Goal: Task Accomplishment & Management: Complete application form

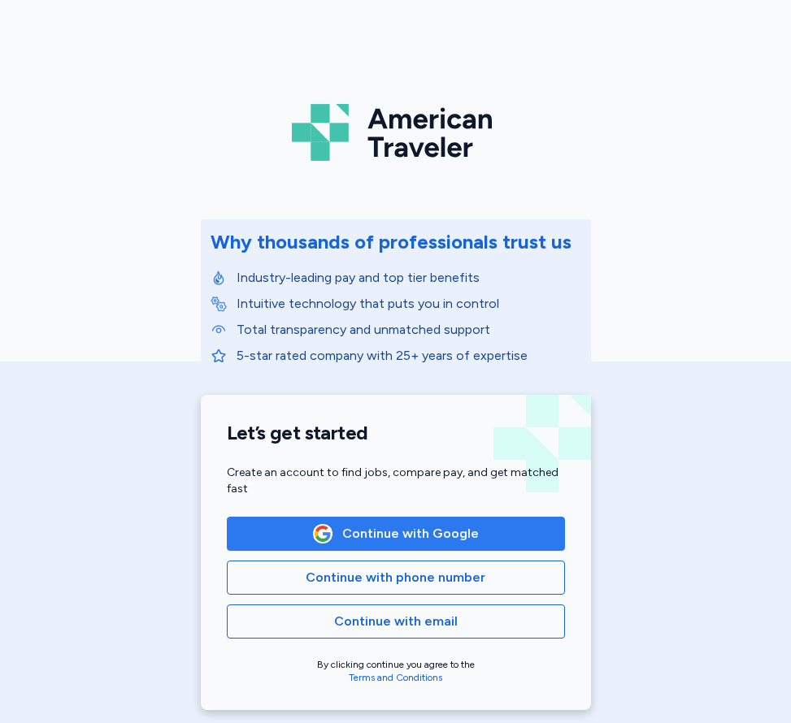
click at [366, 544] on button "Continue with Google" at bounding box center [396, 534] width 338 height 34
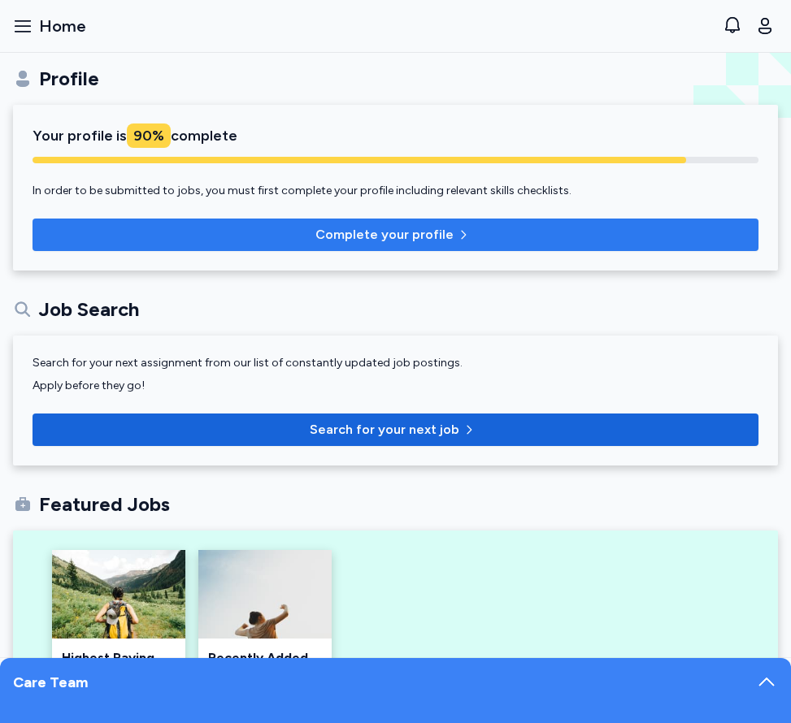
click at [230, 232] on span "Complete your profile" at bounding box center [396, 235] width 700 height 20
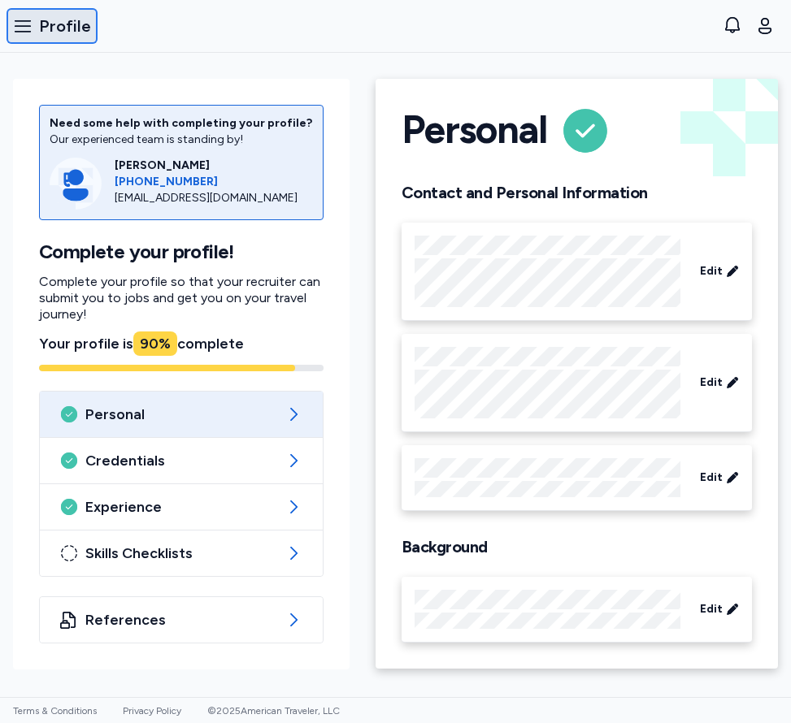
click at [33, 18] on button "Open sidebar Profile" at bounding box center [52, 26] width 91 height 36
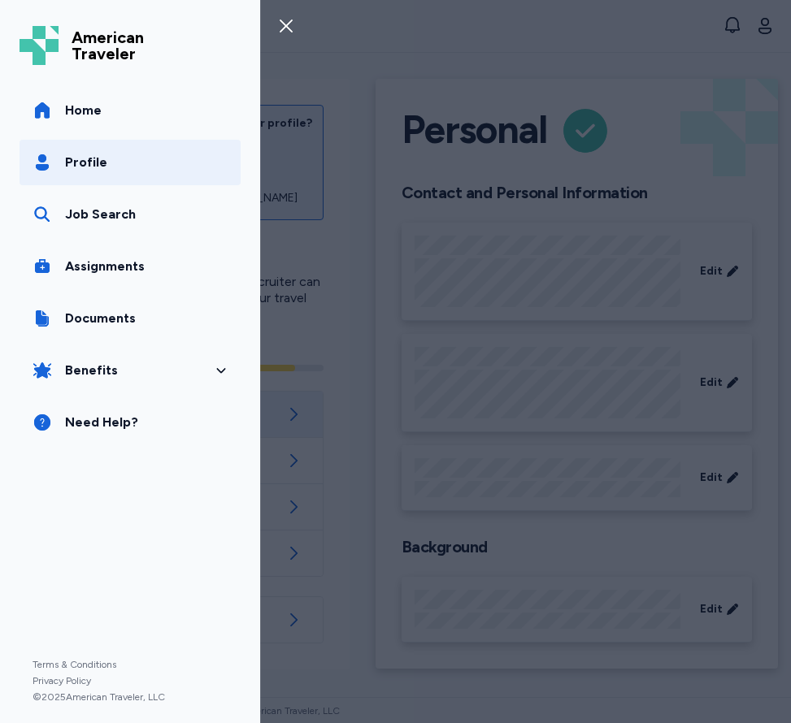
click at [297, 29] on button "Close sidebar" at bounding box center [286, 26] width 36 height 36
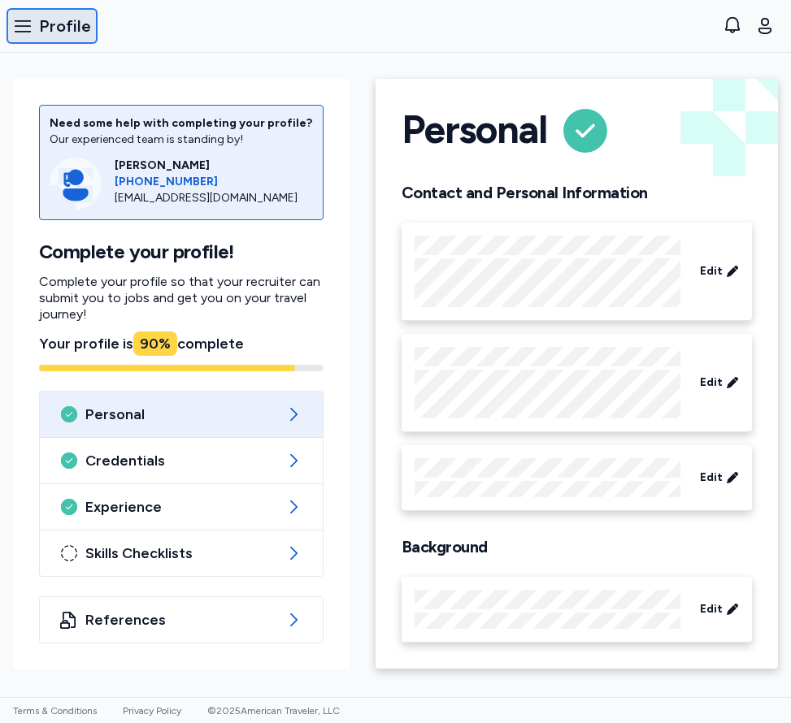
click at [54, 18] on span "Profile" at bounding box center [65, 26] width 52 height 23
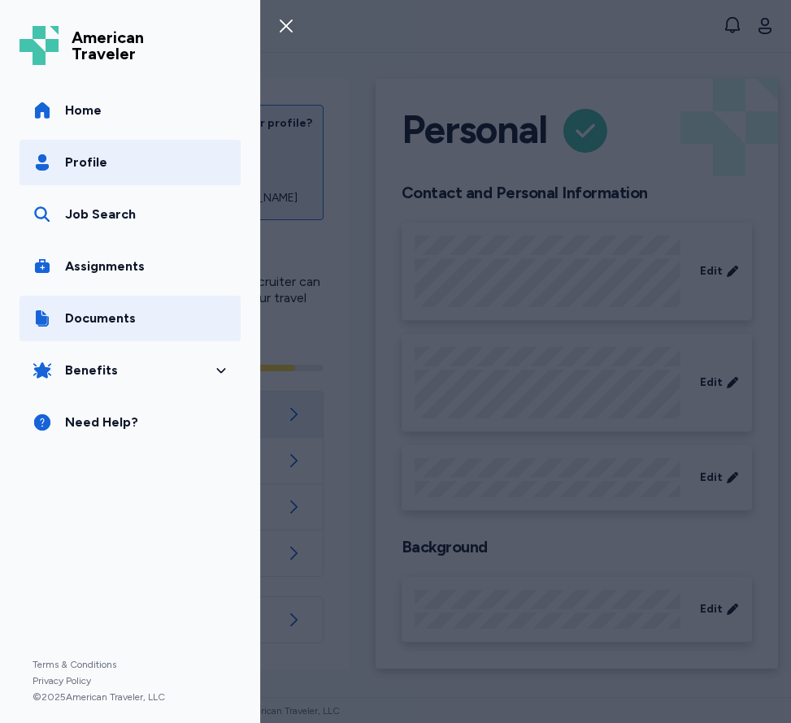
click at [149, 331] on link "Documents" at bounding box center [130, 319] width 221 height 46
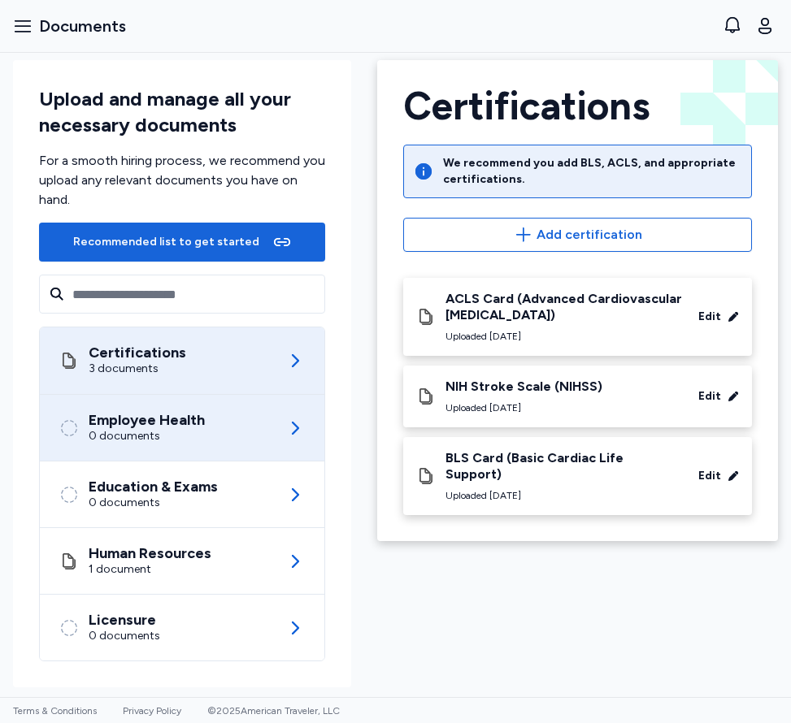
scroll to position [22, 0]
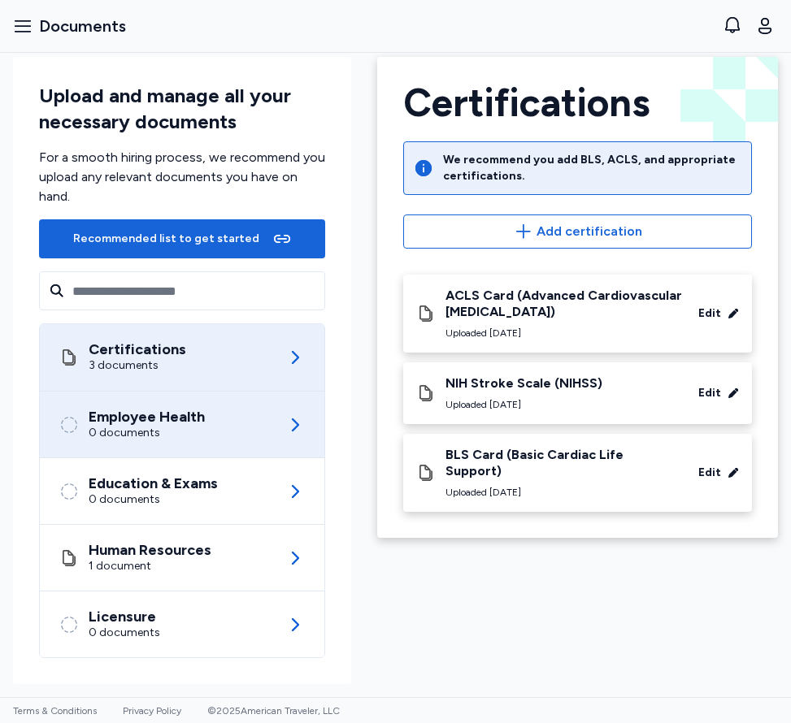
click at [213, 433] on div "Employee Health 0 documents" at bounding box center [181, 425] width 245 height 66
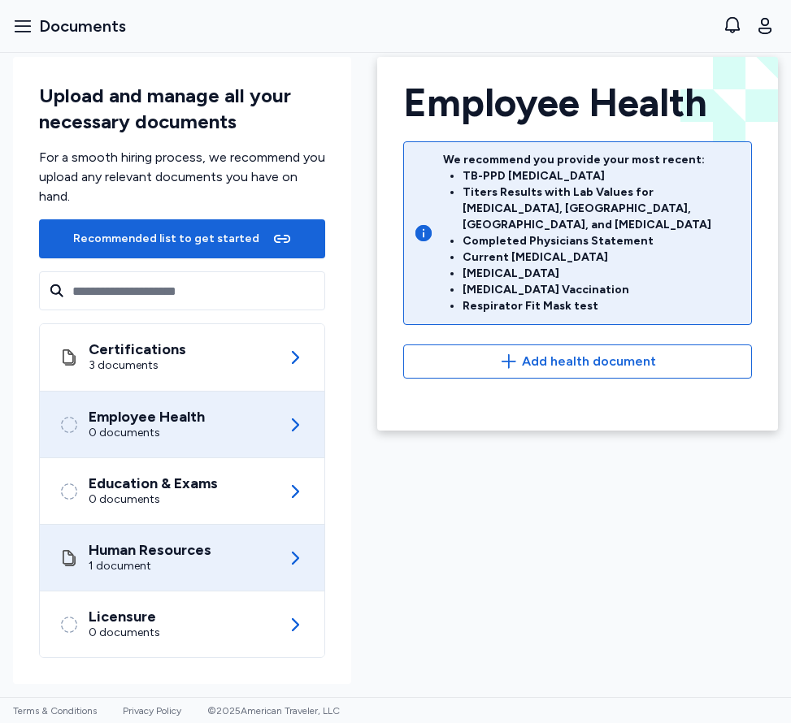
click at [183, 558] on div "1 document" at bounding box center [150, 566] width 123 height 16
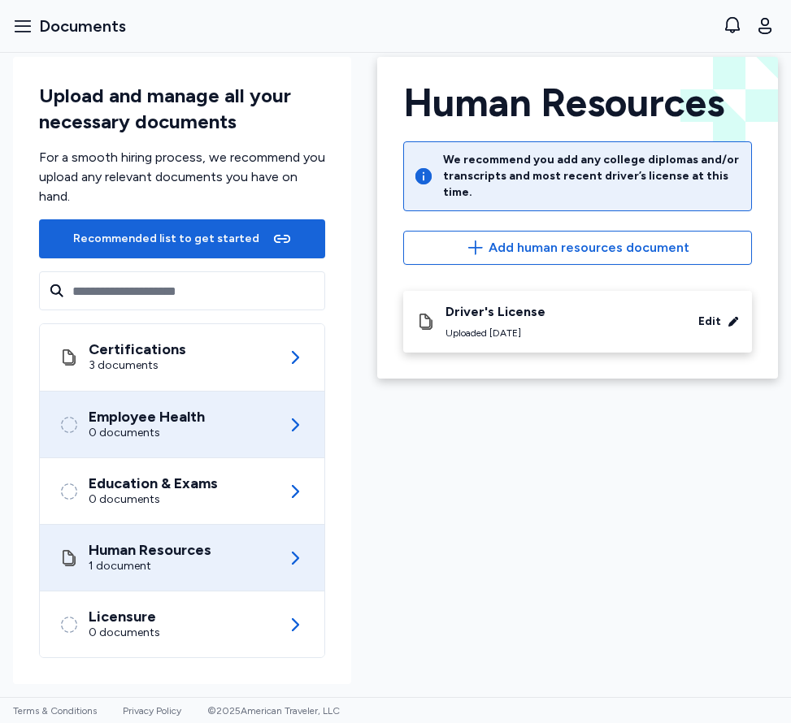
click at [171, 457] on div "Employee Health 0 documents" at bounding box center [181, 425] width 245 height 66
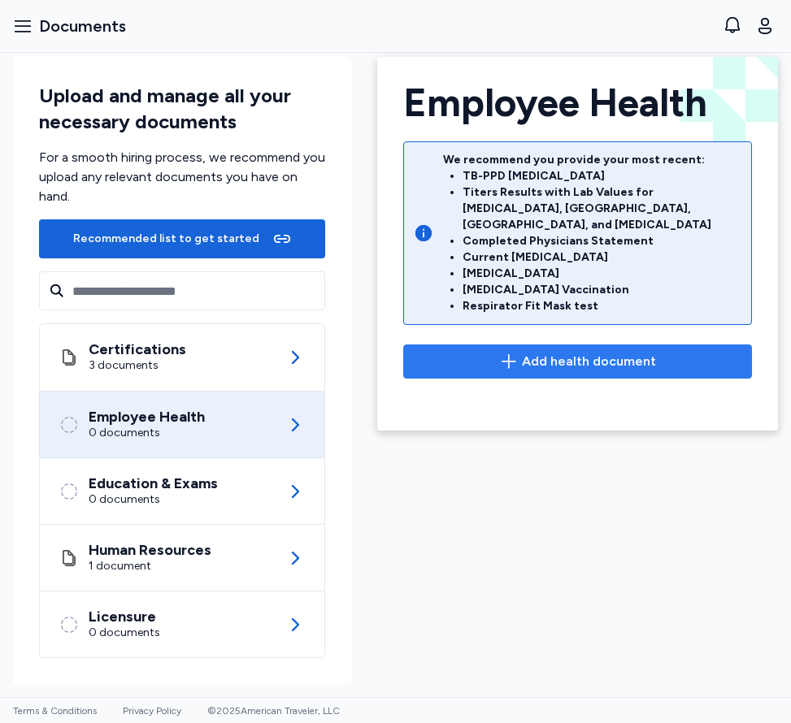
click at [462, 352] on span "Add health document" at bounding box center [577, 362] width 321 height 20
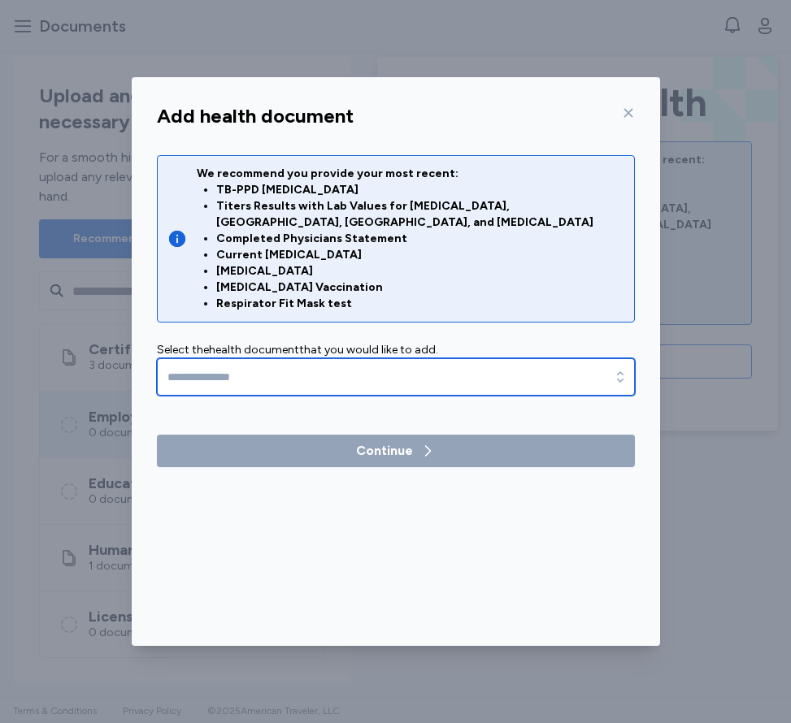
click at [368, 367] on input "text" at bounding box center [396, 376] width 478 height 37
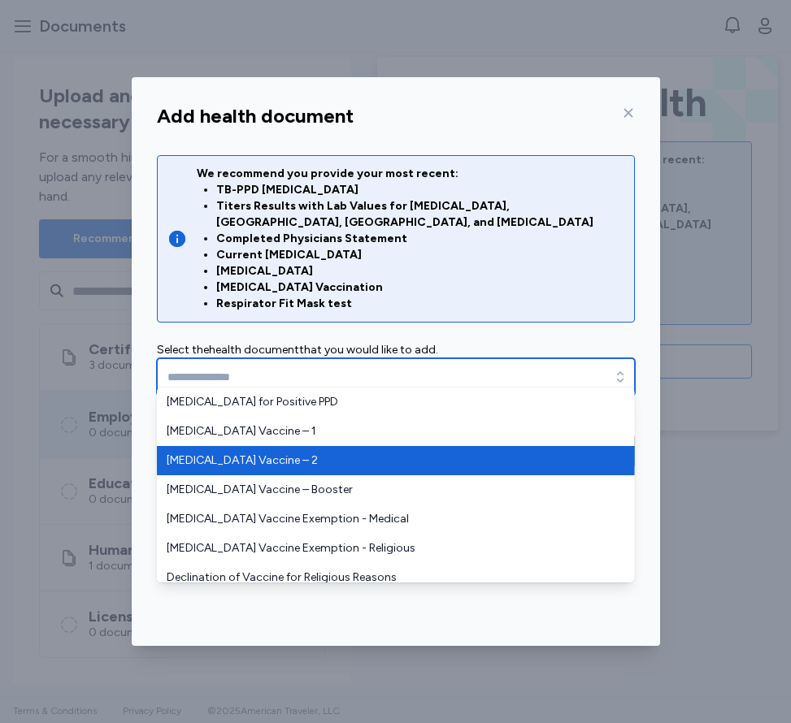
type input "**********"
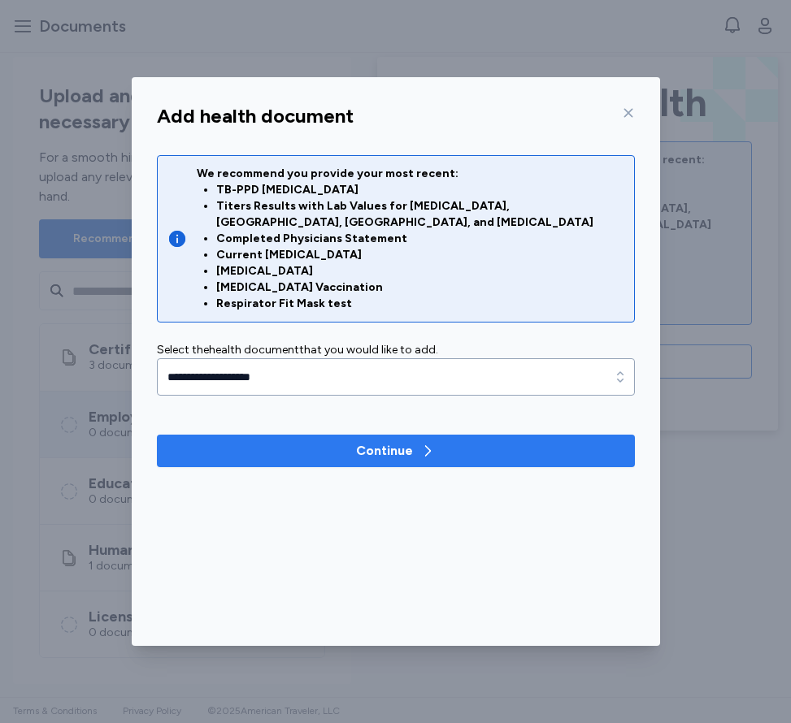
click at [283, 441] on span "Continue" at bounding box center [396, 451] width 452 height 20
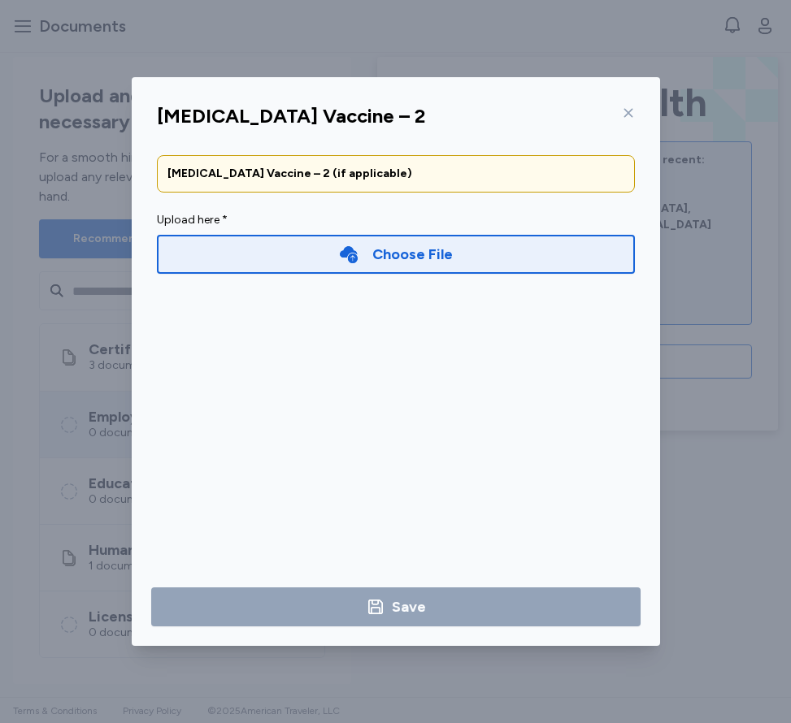
click at [245, 246] on div "Choose File" at bounding box center [396, 254] width 478 height 39
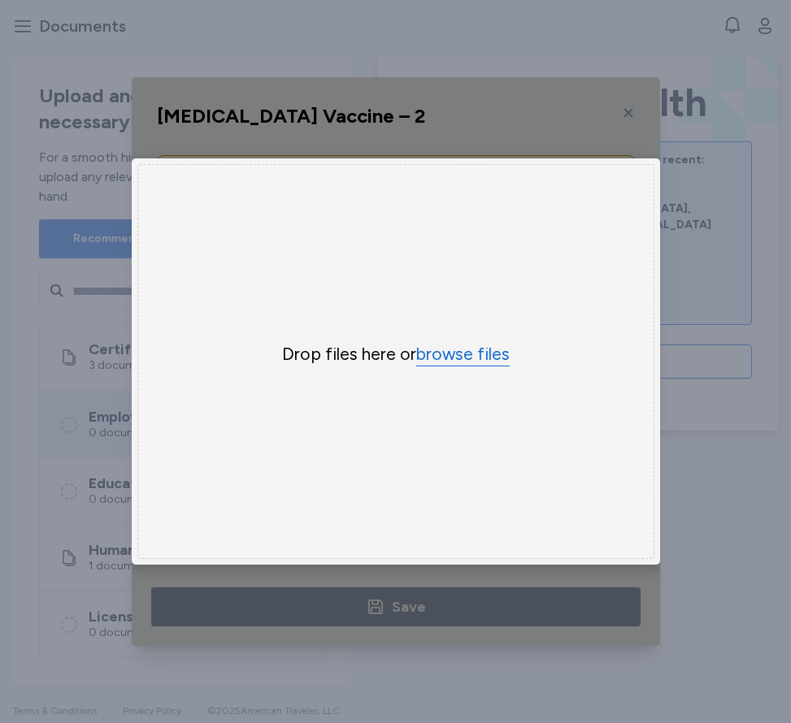
click at [457, 364] on button "browse files" at bounding box center [462, 355] width 93 height 24
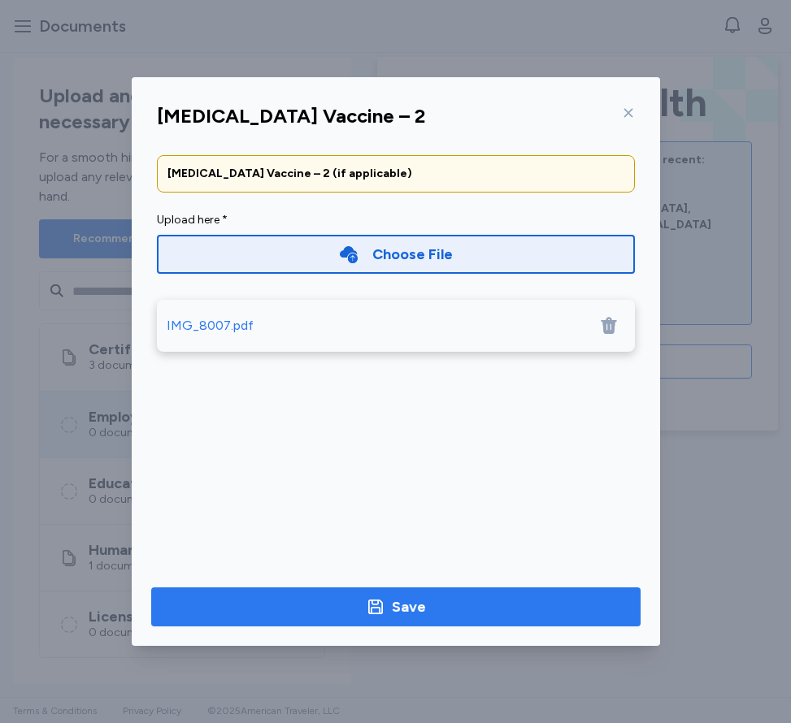
click at [388, 606] on div "Save" at bounding box center [396, 607] width 60 height 23
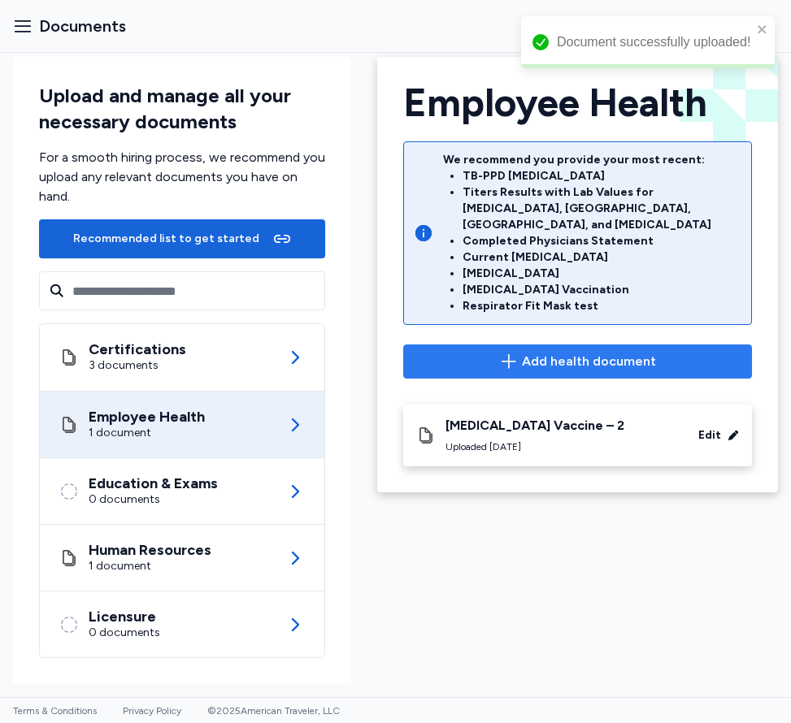
click at [470, 352] on span "Add health document" at bounding box center [577, 362] width 321 height 20
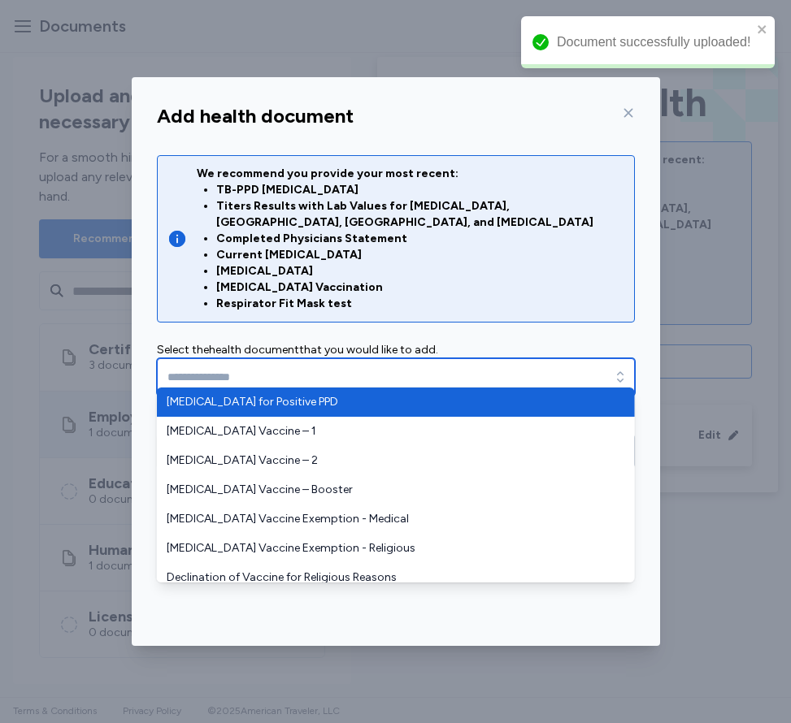
click at [338, 358] on input "text" at bounding box center [396, 376] width 478 height 37
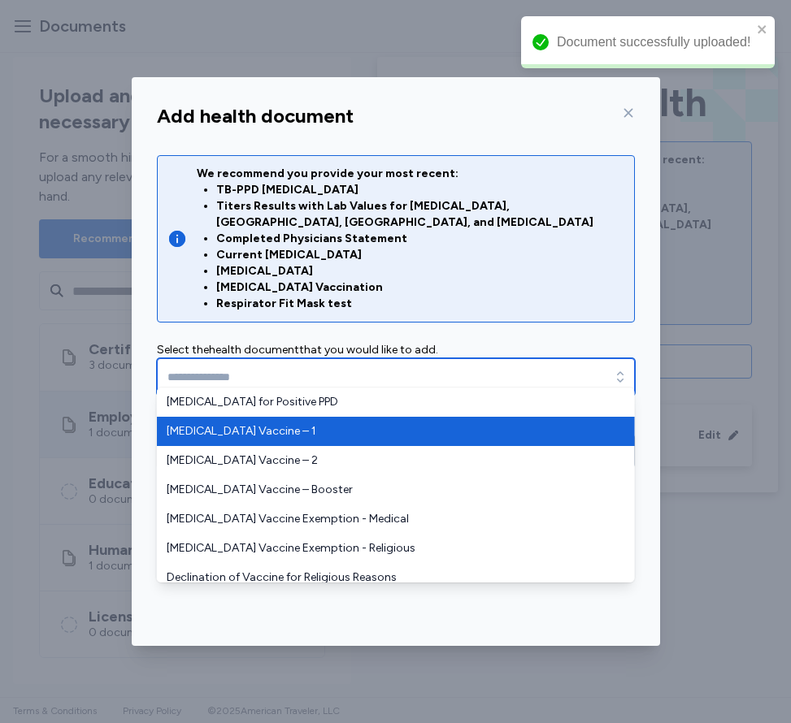
type input "**********"
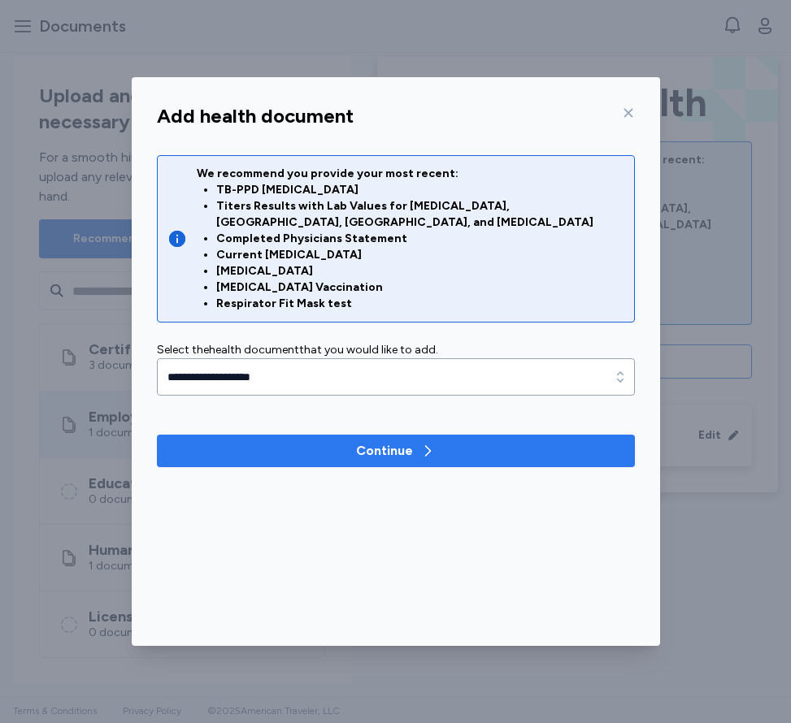
click at [320, 441] on span "Continue" at bounding box center [396, 451] width 452 height 20
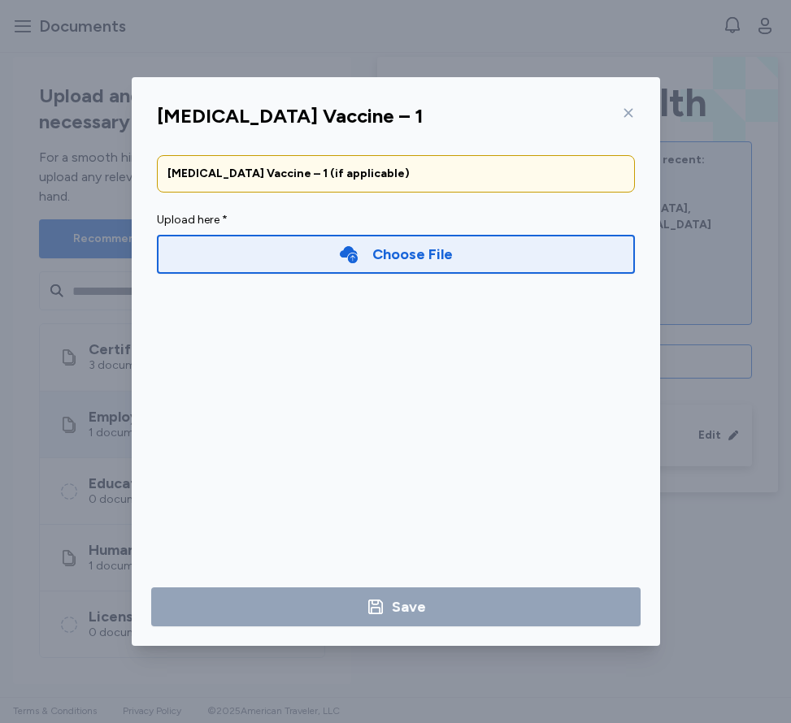
click at [338, 264] on div "Choose File" at bounding box center [396, 254] width 478 height 39
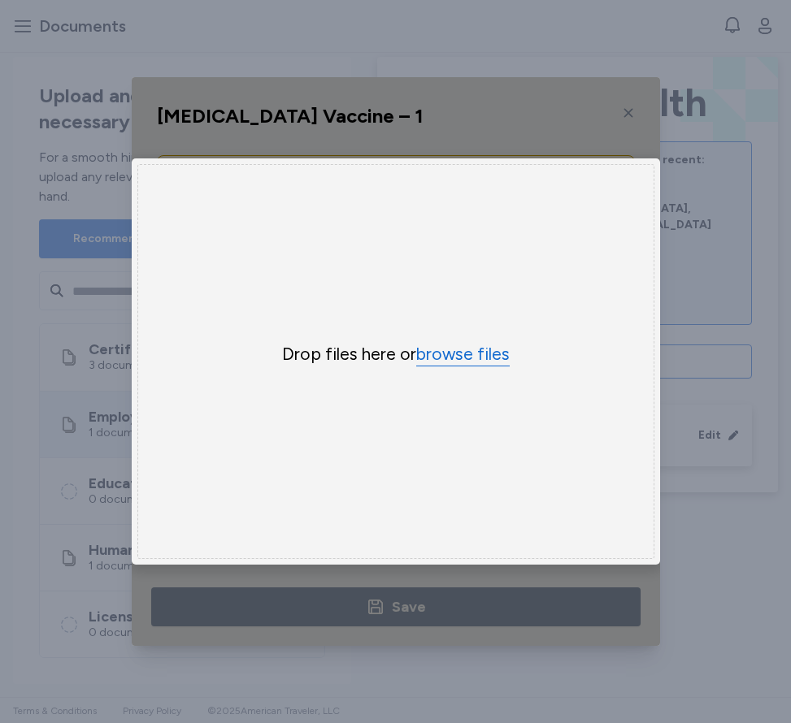
click at [457, 353] on button "browse files" at bounding box center [462, 355] width 93 height 24
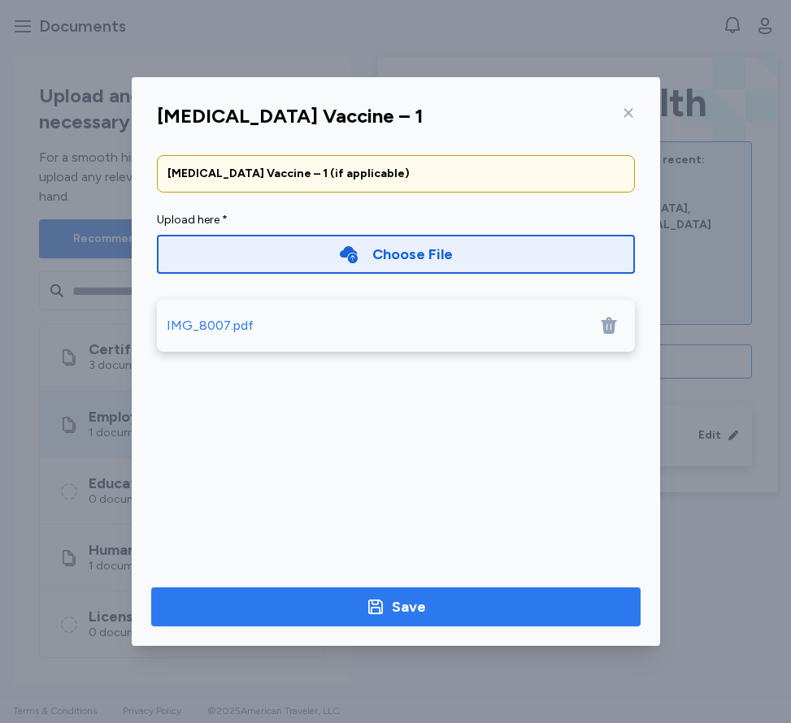
click at [449, 603] on span "Save" at bounding box center [395, 607] width 463 height 23
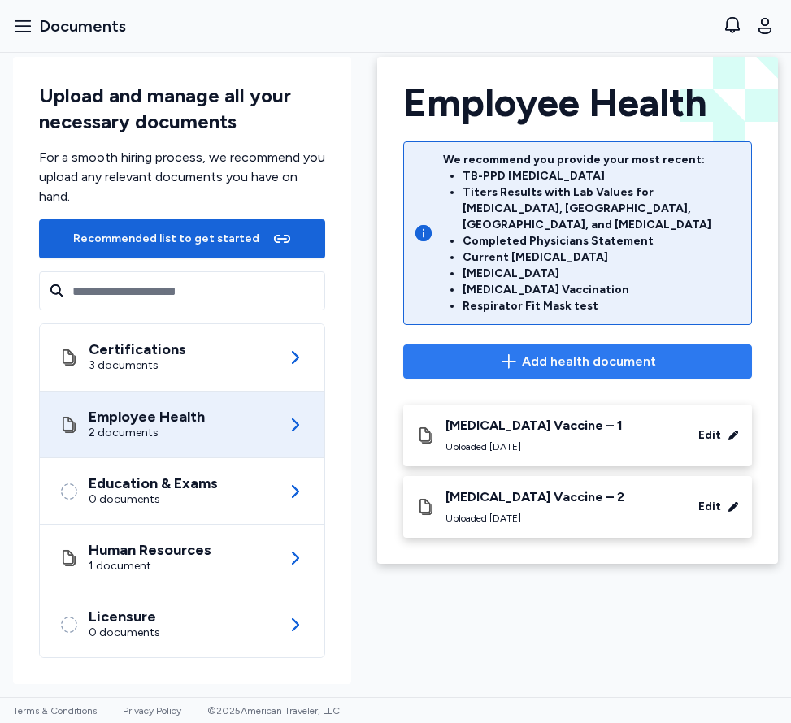
click at [538, 352] on span "Add health document" at bounding box center [589, 362] width 134 height 20
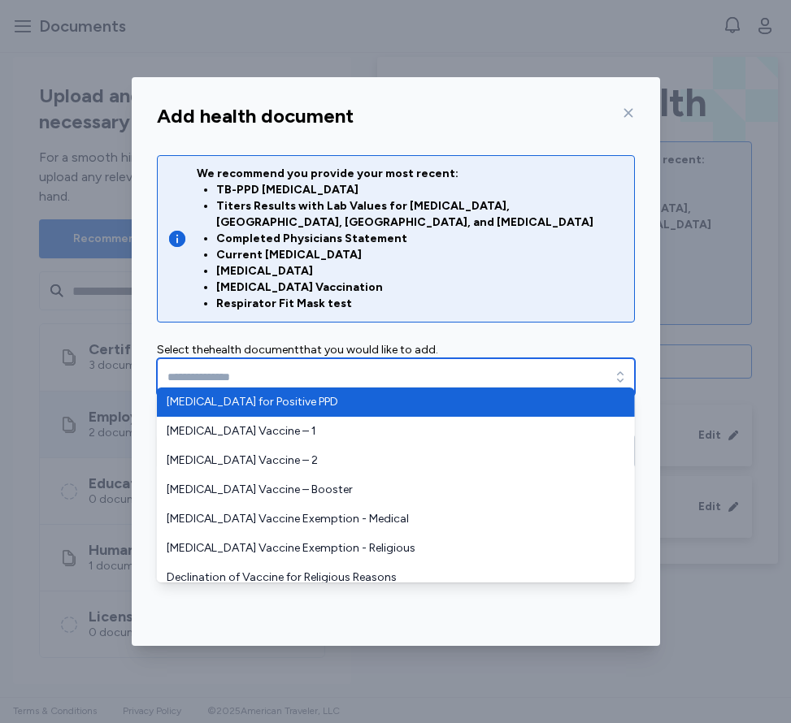
click at [329, 370] on input "text" at bounding box center [396, 376] width 478 height 37
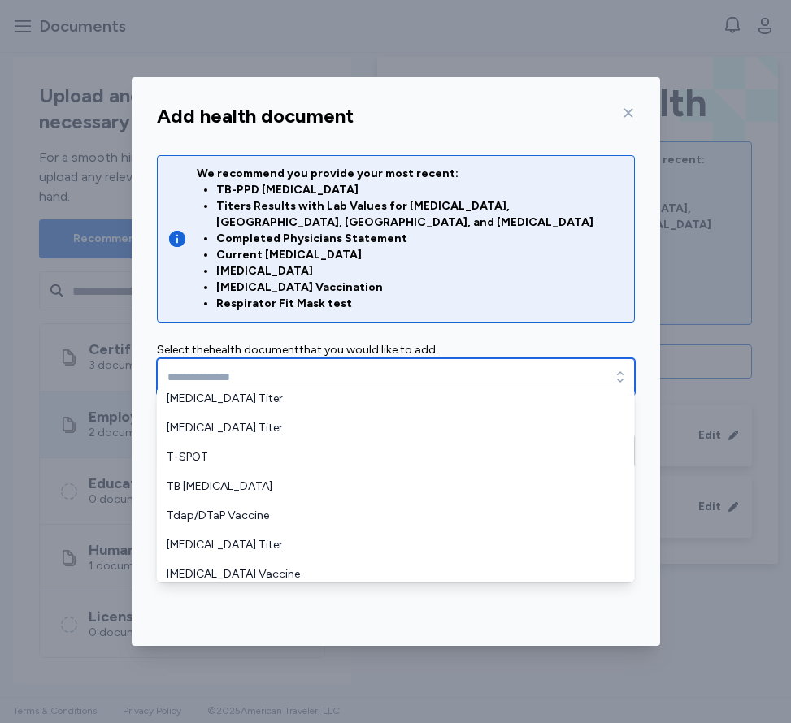
scroll to position [595, 0]
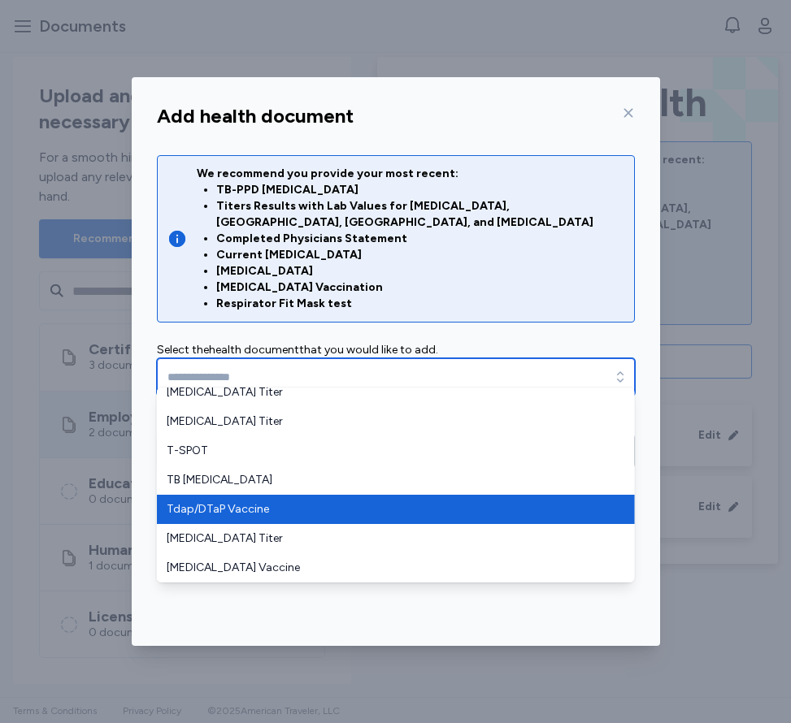
type input "**********"
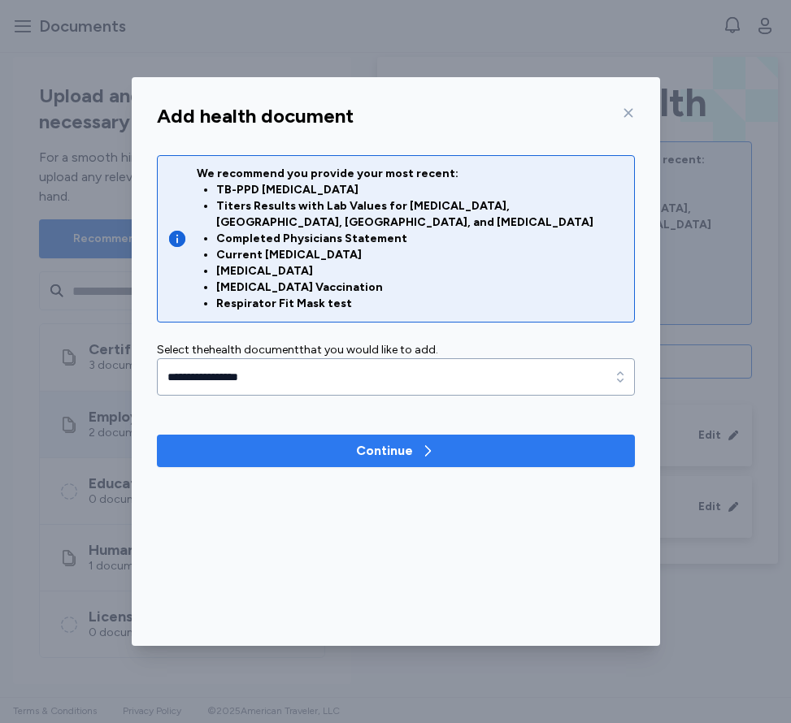
click at [289, 441] on span "Continue" at bounding box center [396, 451] width 452 height 20
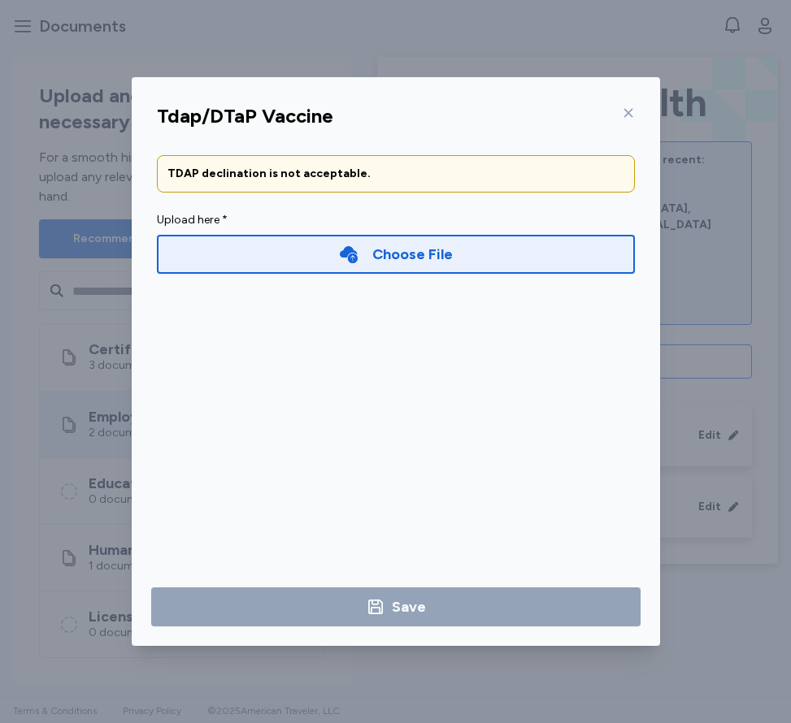
click at [257, 254] on div "Choose File" at bounding box center [396, 254] width 478 height 39
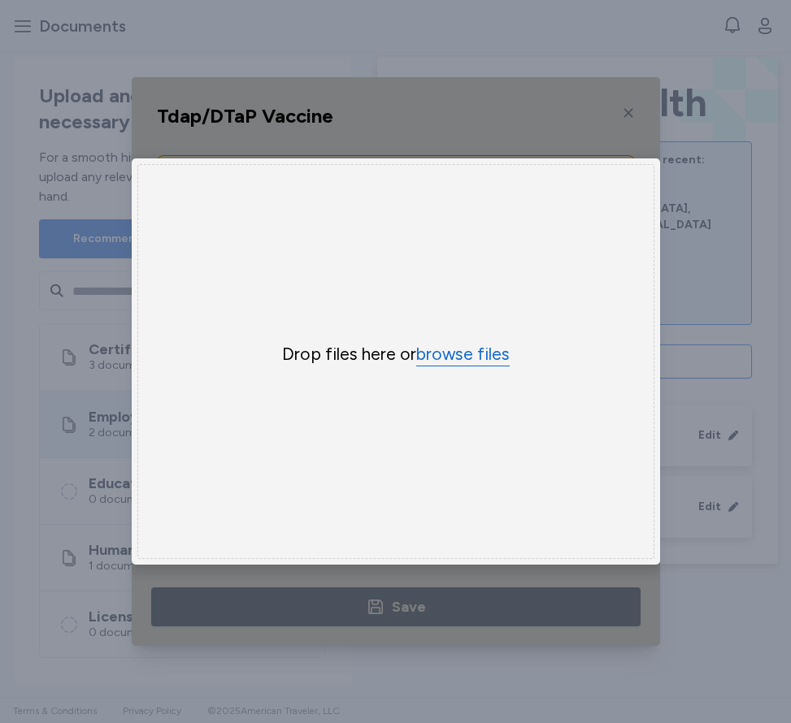
click at [444, 351] on button "browse files" at bounding box center [462, 355] width 93 height 24
click at [471, 362] on button "browse files" at bounding box center [462, 355] width 93 height 24
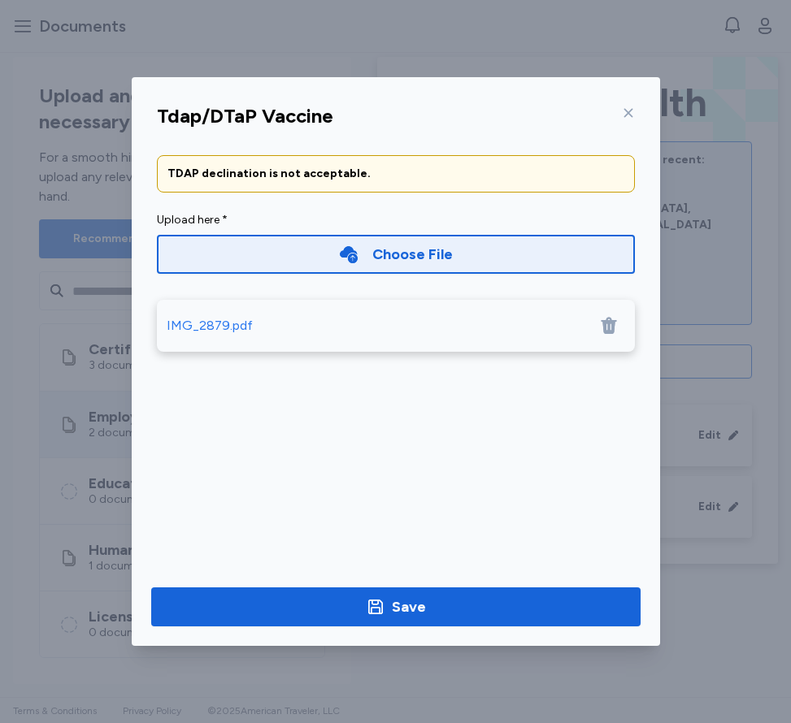
click at [630, 116] on icon at bounding box center [628, 112] width 13 height 13
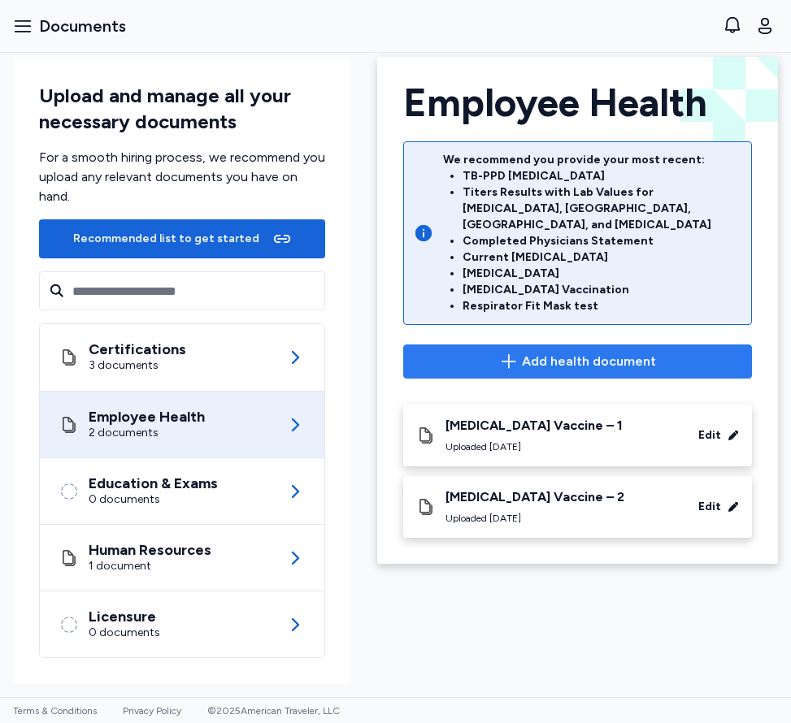
click at [525, 352] on span "Add health document" at bounding box center [589, 362] width 134 height 20
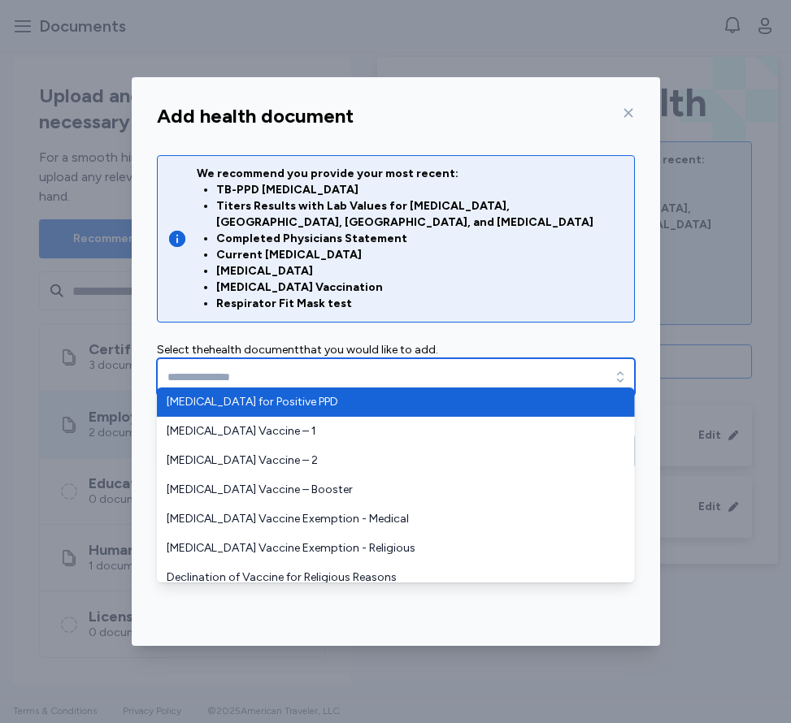
click at [419, 361] on input "text" at bounding box center [396, 376] width 478 height 37
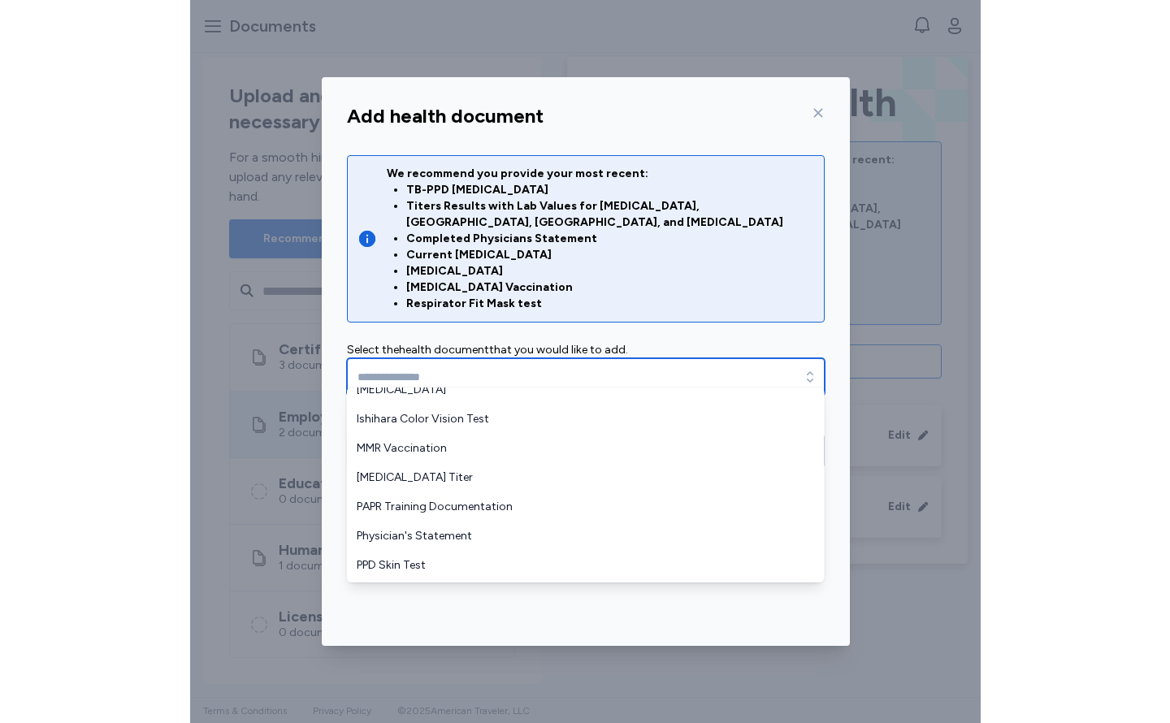
scroll to position [360, 0]
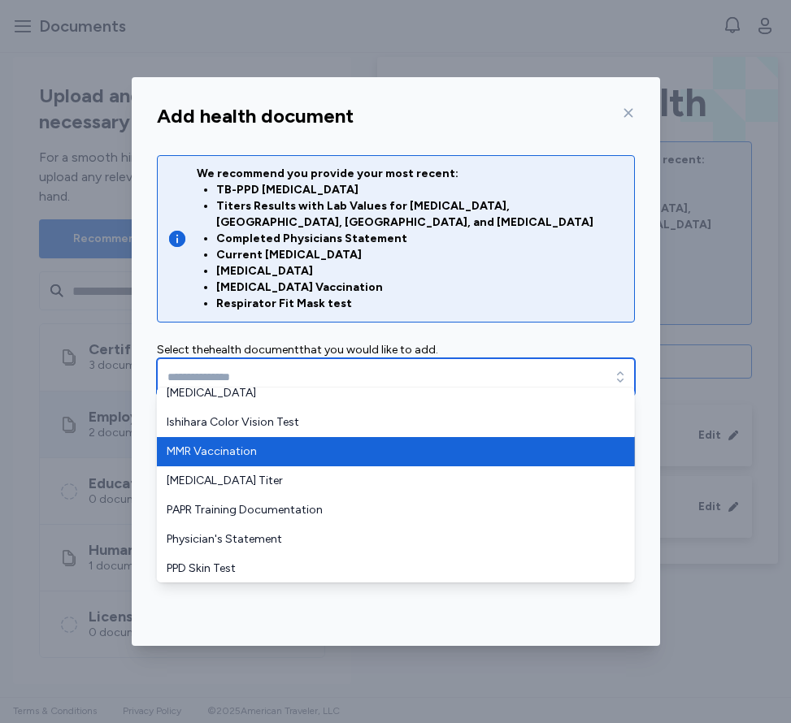
type input "**********"
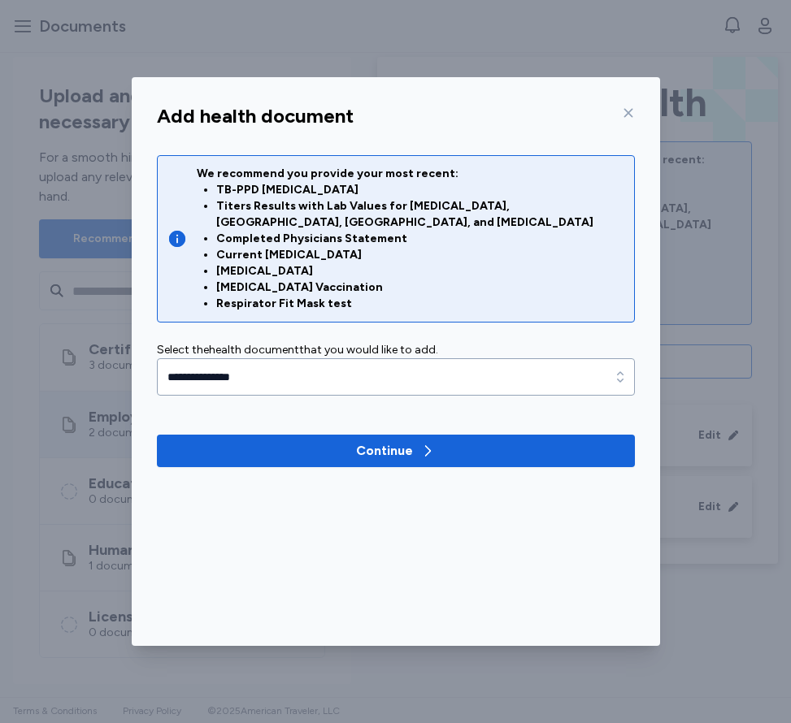
click at [290, 413] on div "**********" at bounding box center [396, 311] width 478 height 312
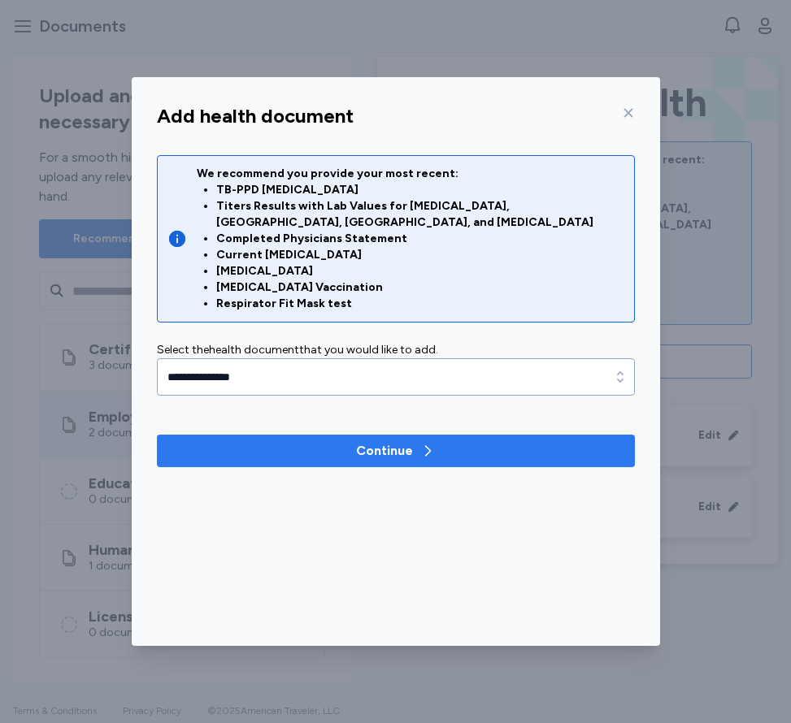
click at [293, 441] on span "Continue" at bounding box center [396, 451] width 452 height 20
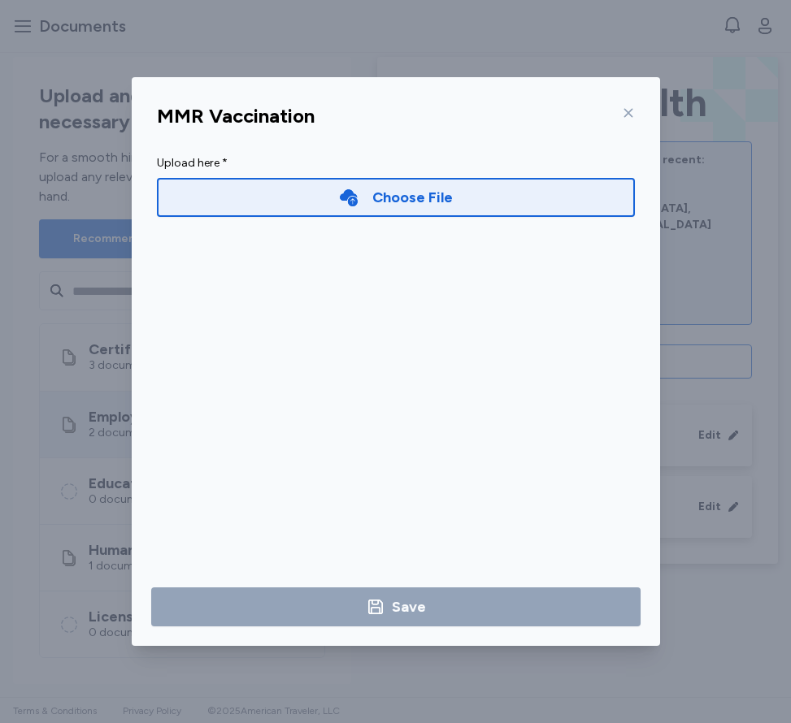
click at [332, 200] on div "Choose File" at bounding box center [396, 197] width 478 height 39
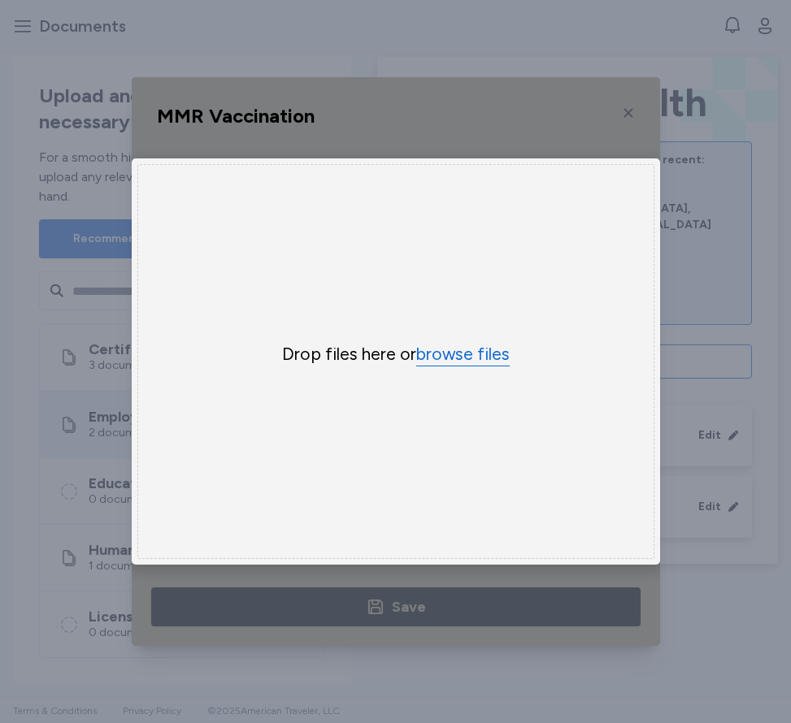
click at [447, 349] on button "browse files" at bounding box center [462, 355] width 93 height 24
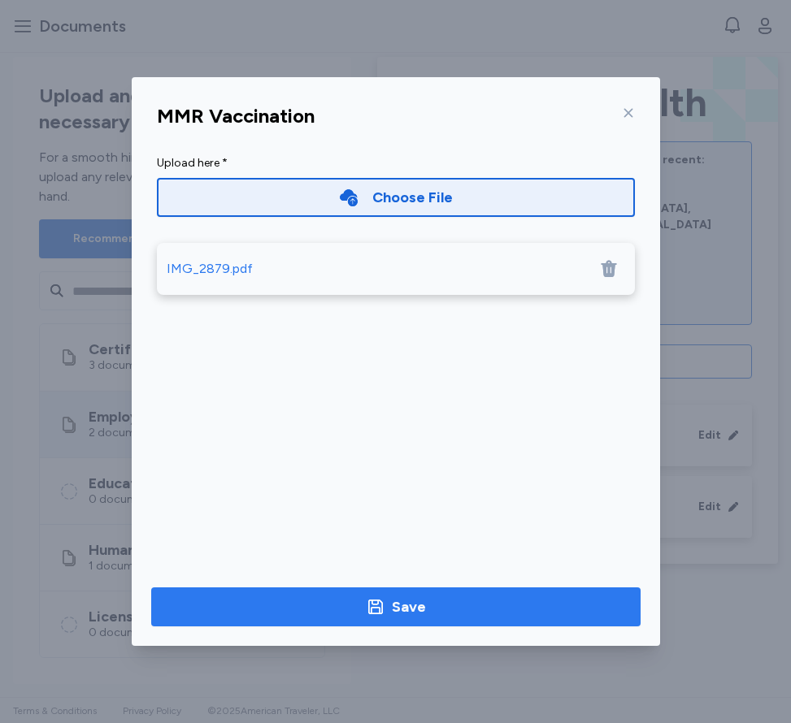
click at [463, 613] on span "Save" at bounding box center [395, 607] width 463 height 23
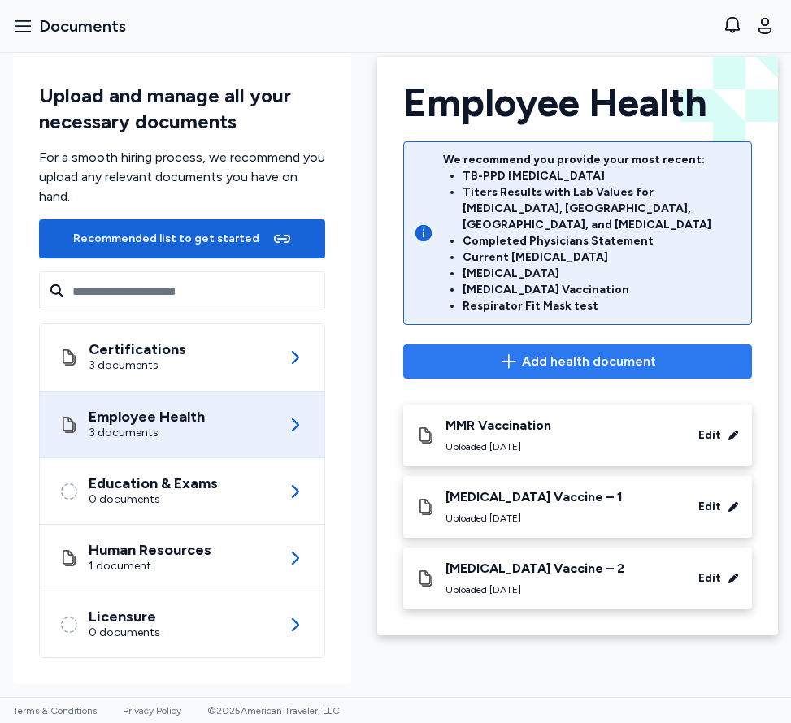
click at [548, 352] on span "Add health document" at bounding box center [589, 362] width 134 height 20
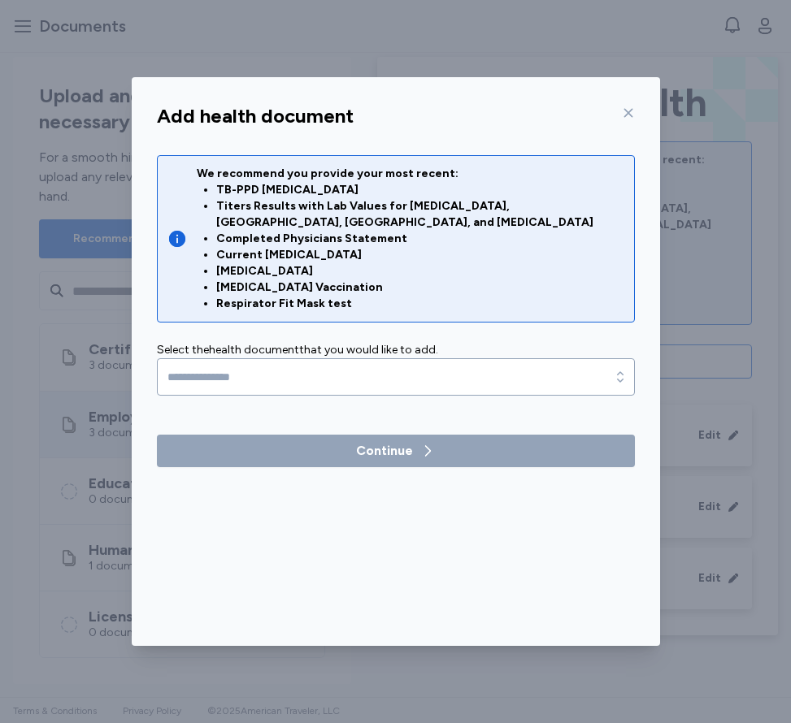
click at [626, 111] on icon at bounding box center [627, 113] width 9 height 9
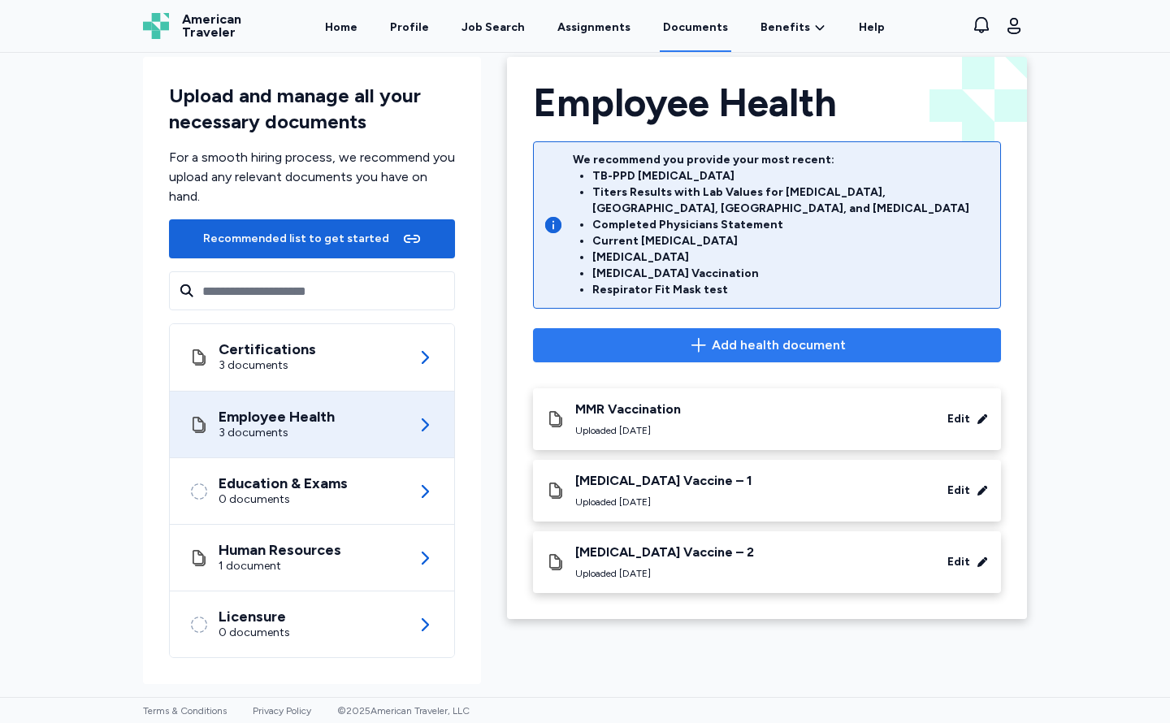
click at [715, 336] on span "Add health document" at bounding box center [779, 346] width 134 height 20
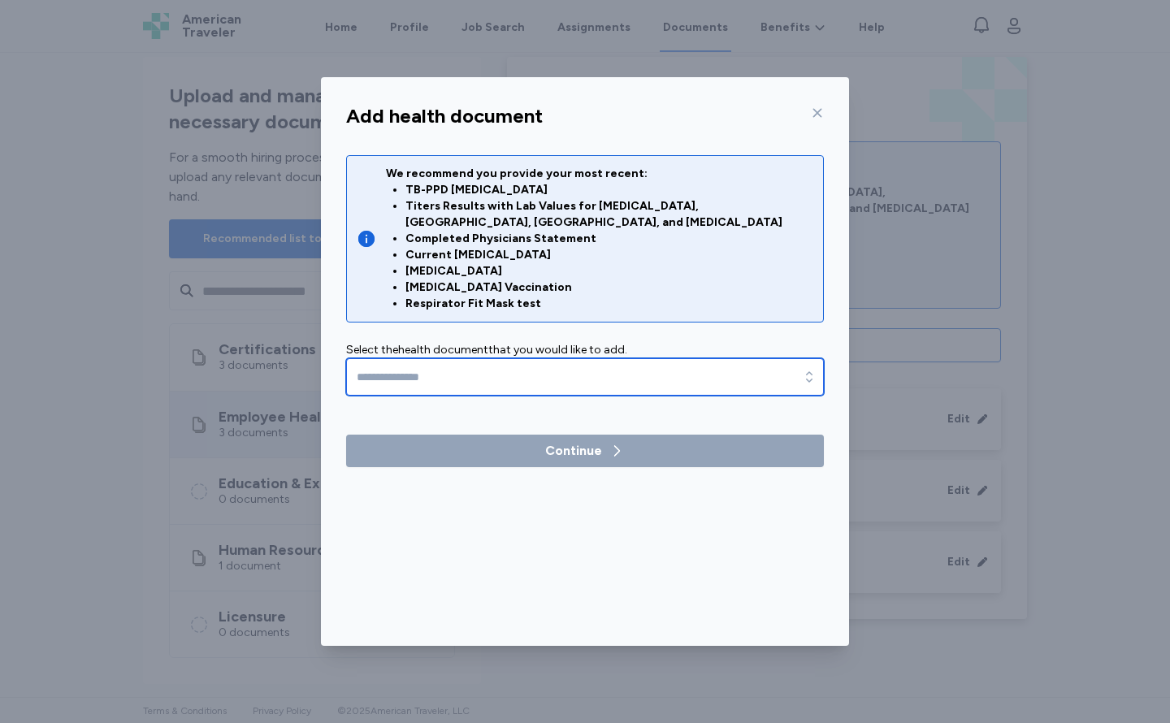
click at [514, 366] on input "text" at bounding box center [585, 376] width 478 height 37
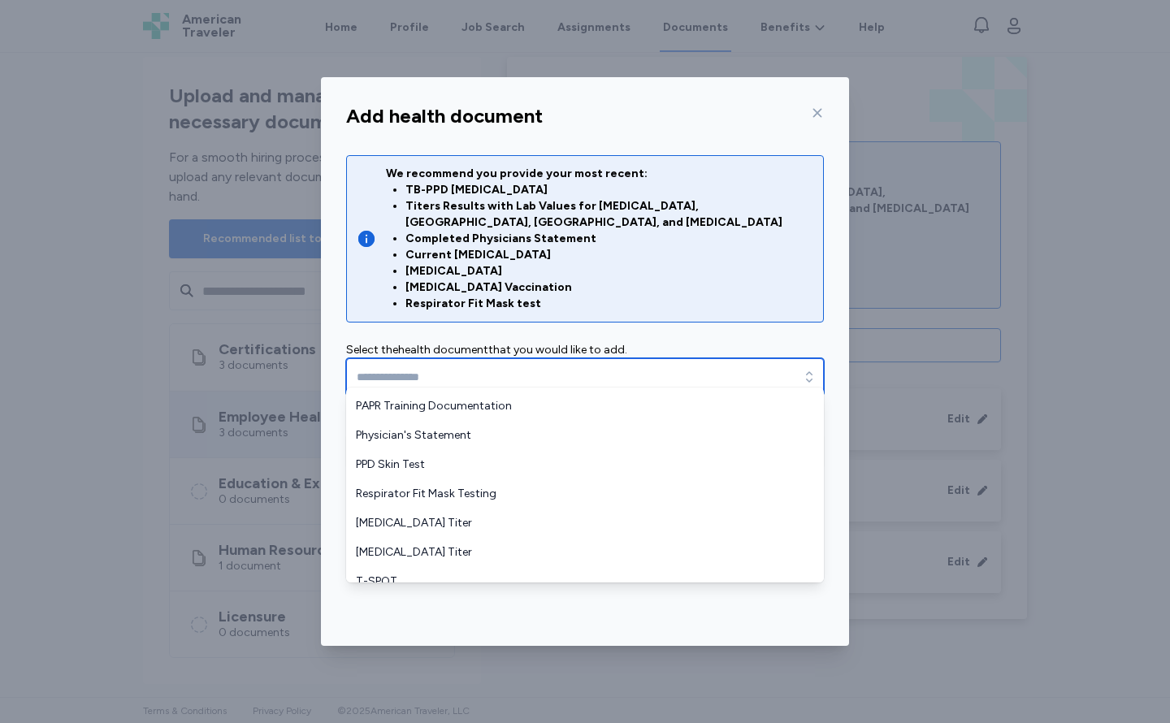
scroll to position [595, 0]
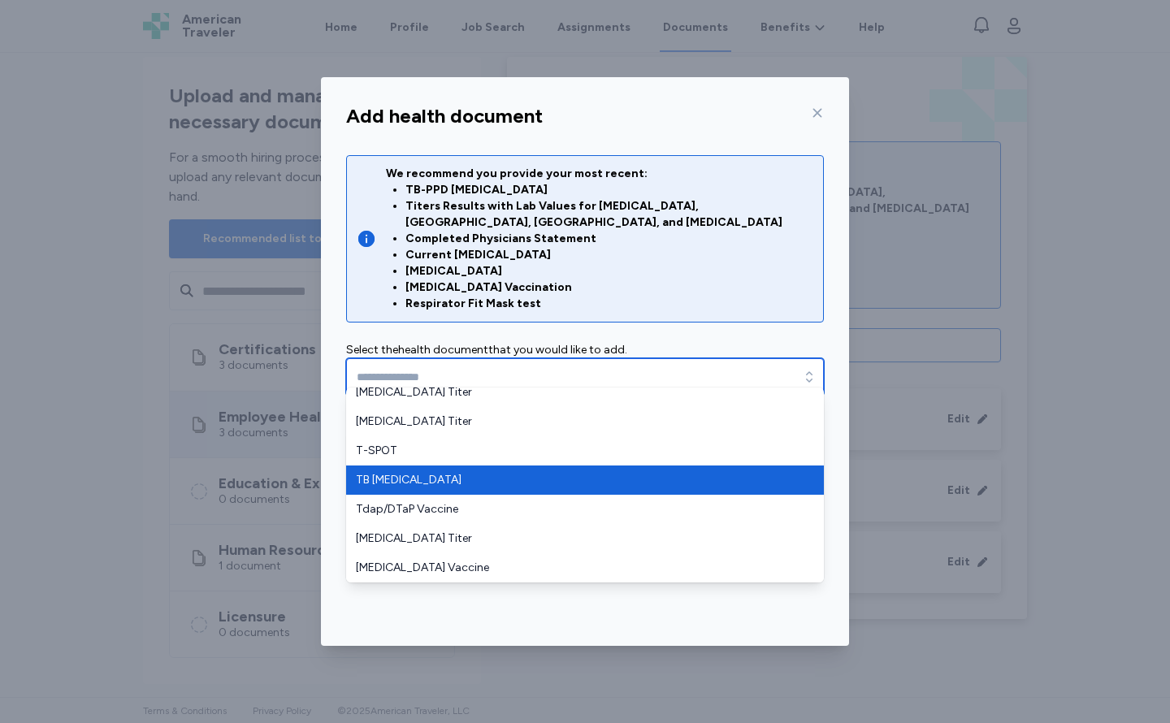
type input "**********"
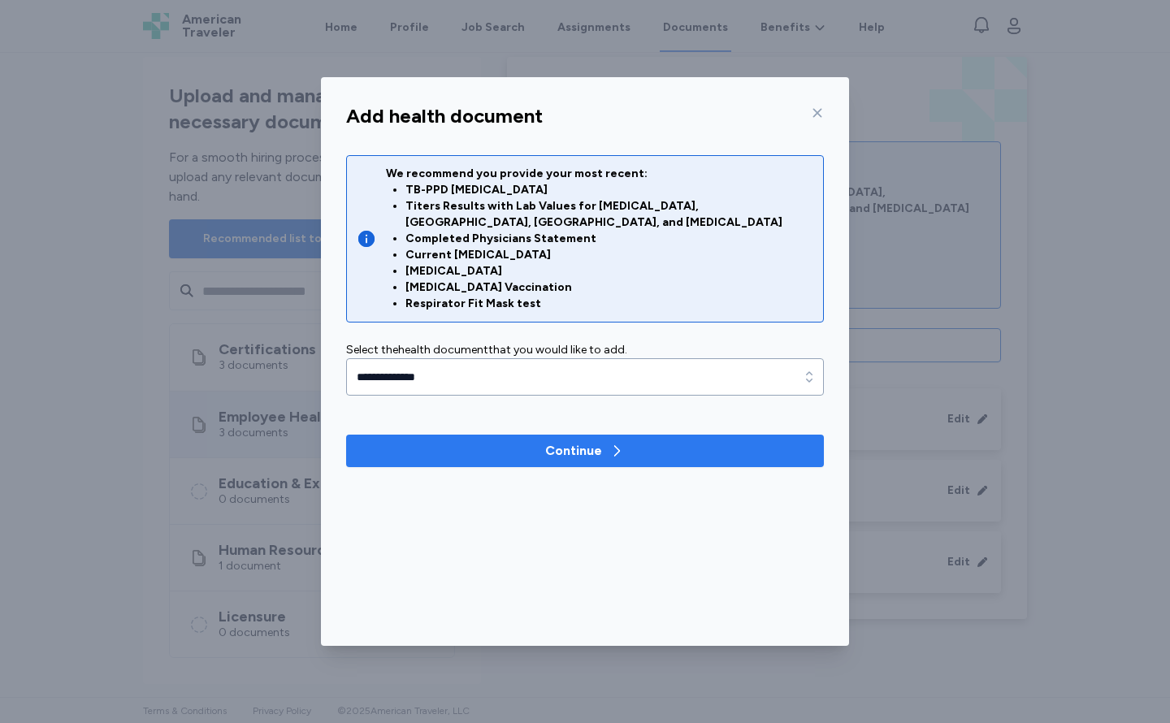
click at [453, 441] on span "Continue" at bounding box center [585, 451] width 452 height 20
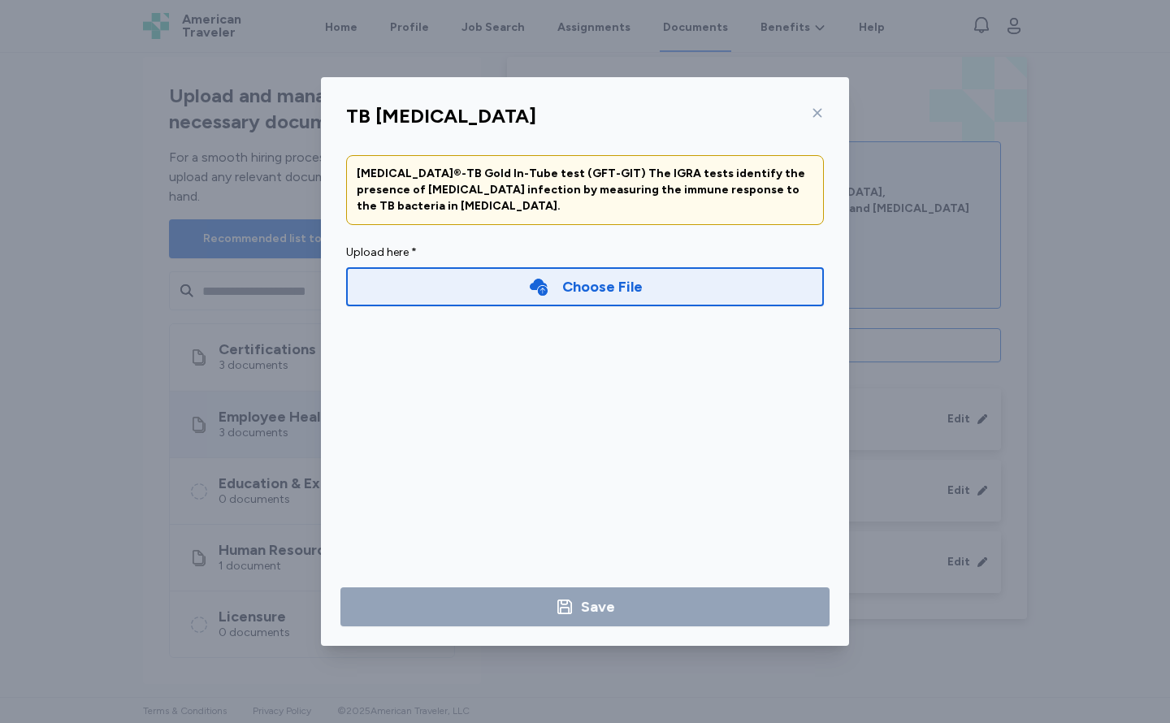
click at [475, 290] on div "Choose File" at bounding box center [585, 286] width 478 height 39
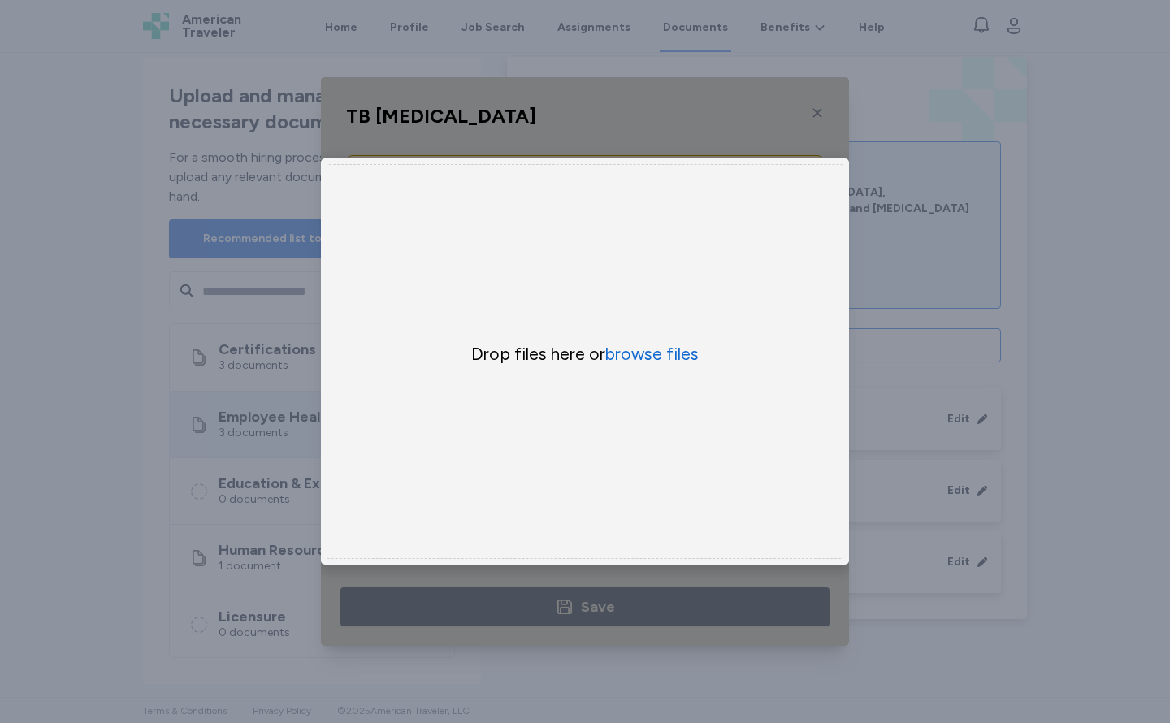
drag, startPoint x: 685, startPoint y: 334, endPoint x: 682, endPoint y: 346, distance: 12.6
click at [683, 341] on div "Drop files here or browse files" at bounding box center [585, 361] width 517 height 395
click at [682, 346] on button "browse files" at bounding box center [651, 355] width 93 height 24
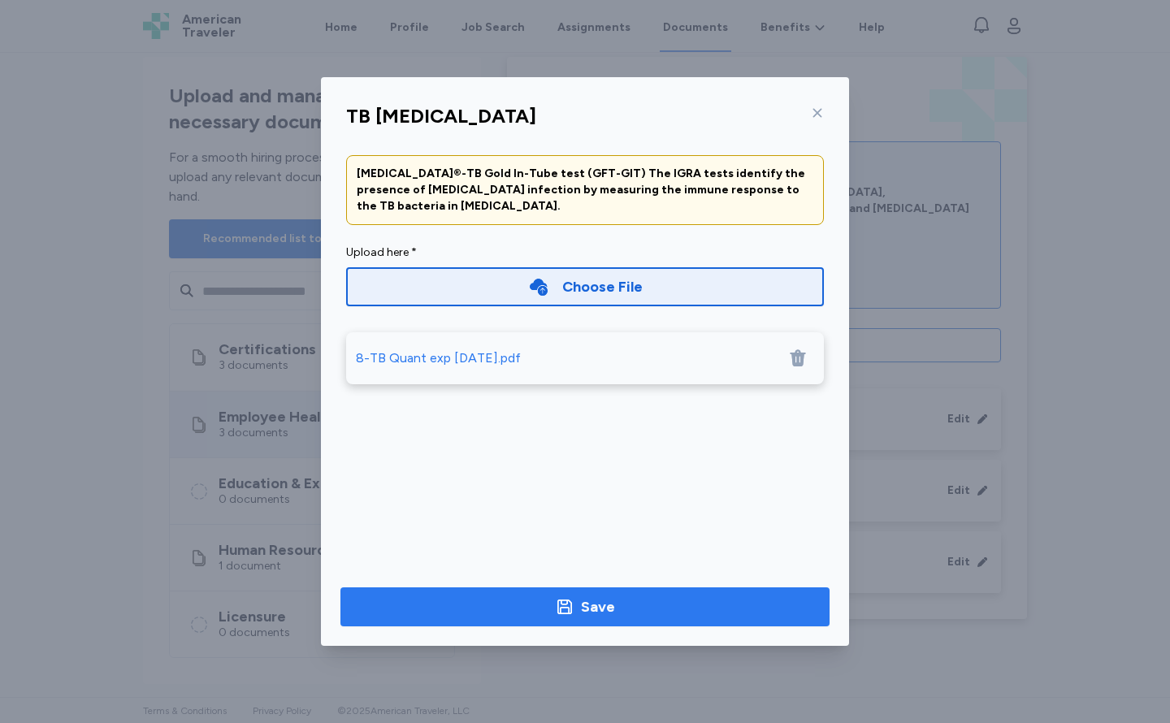
click at [571, 601] on icon "button" at bounding box center [564, 607] width 15 height 15
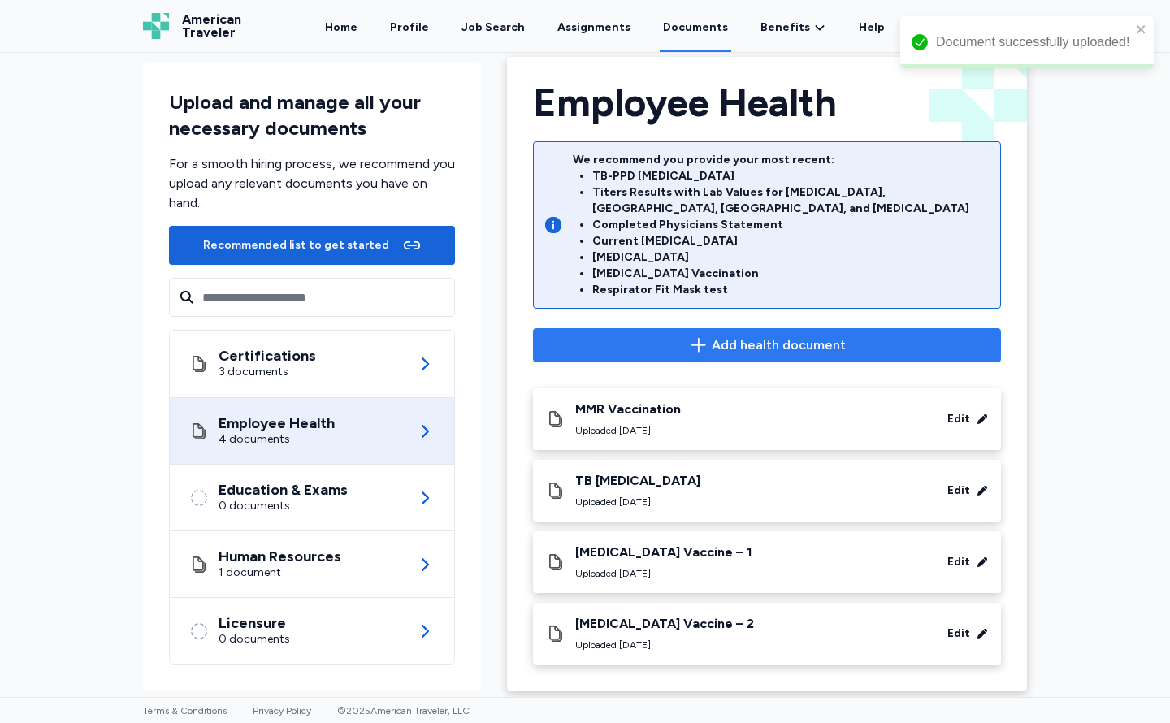
click at [639, 336] on span "Add health document" at bounding box center [767, 346] width 440 height 20
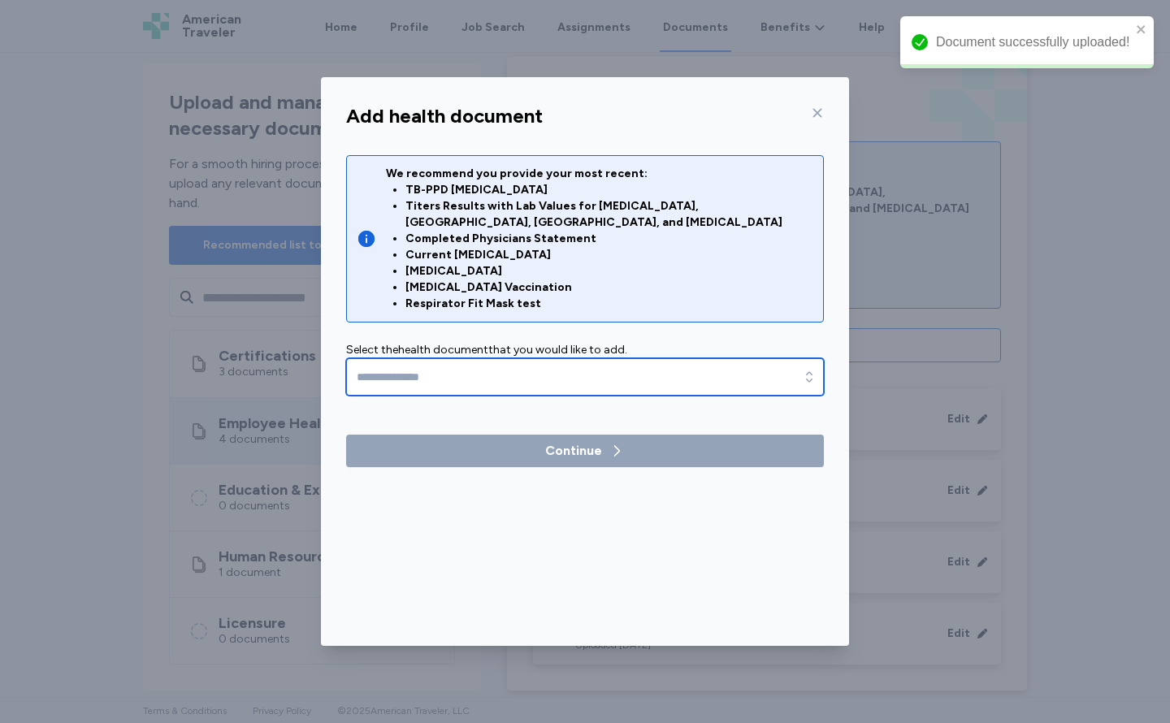
click at [492, 371] on input "text" at bounding box center [585, 376] width 478 height 37
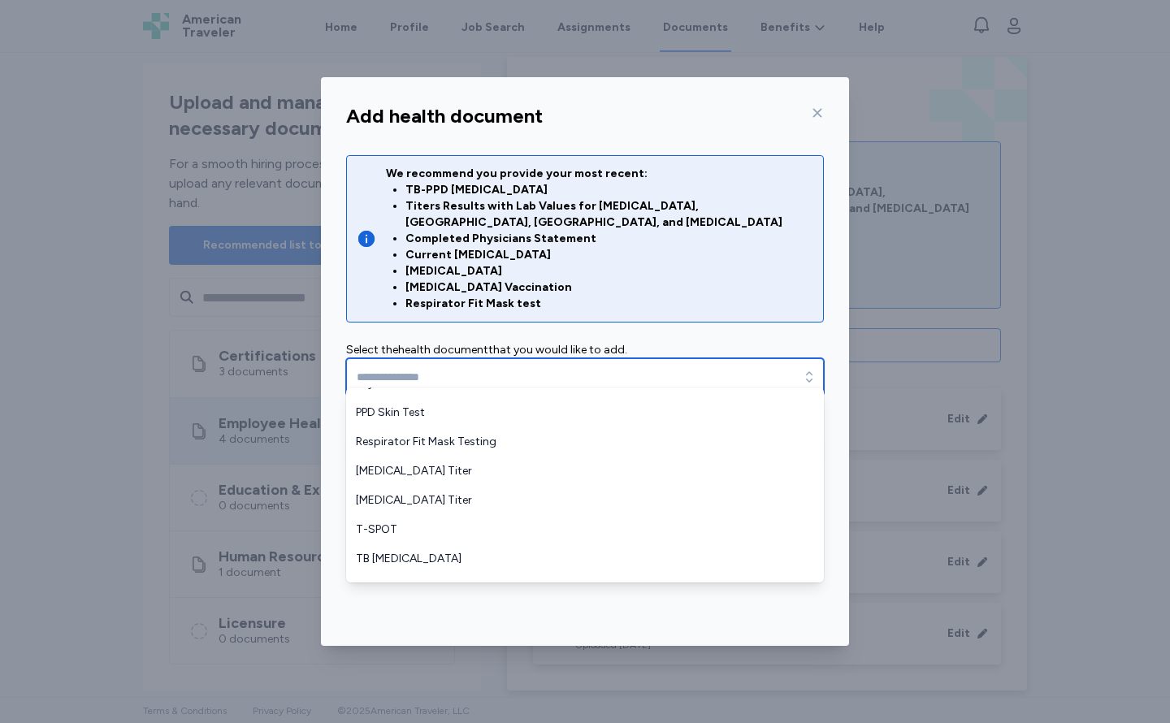
scroll to position [480, 0]
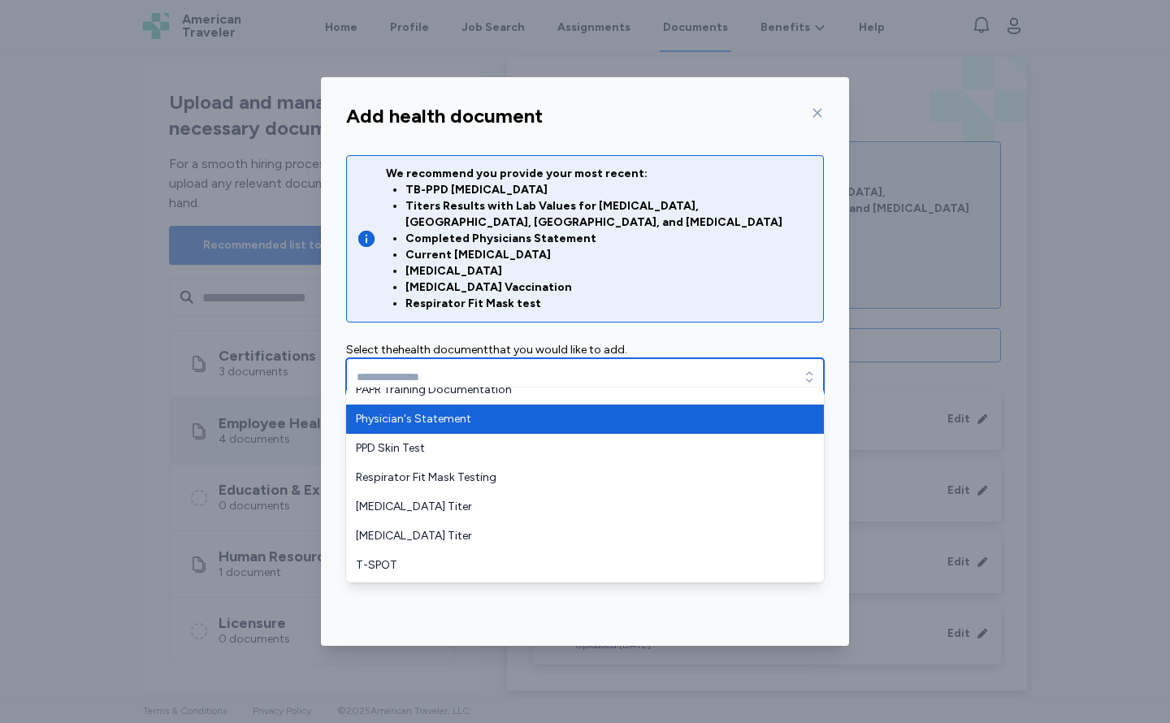
type input "**********"
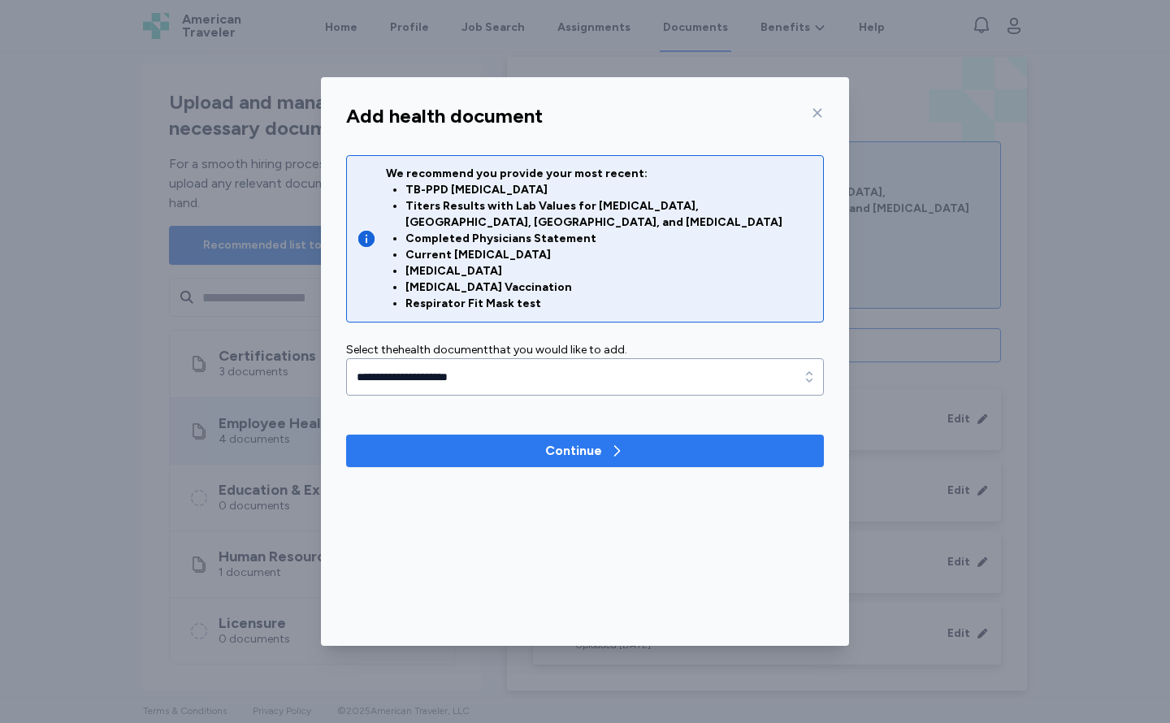
click at [475, 441] on span "Continue" at bounding box center [585, 451] width 452 height 20
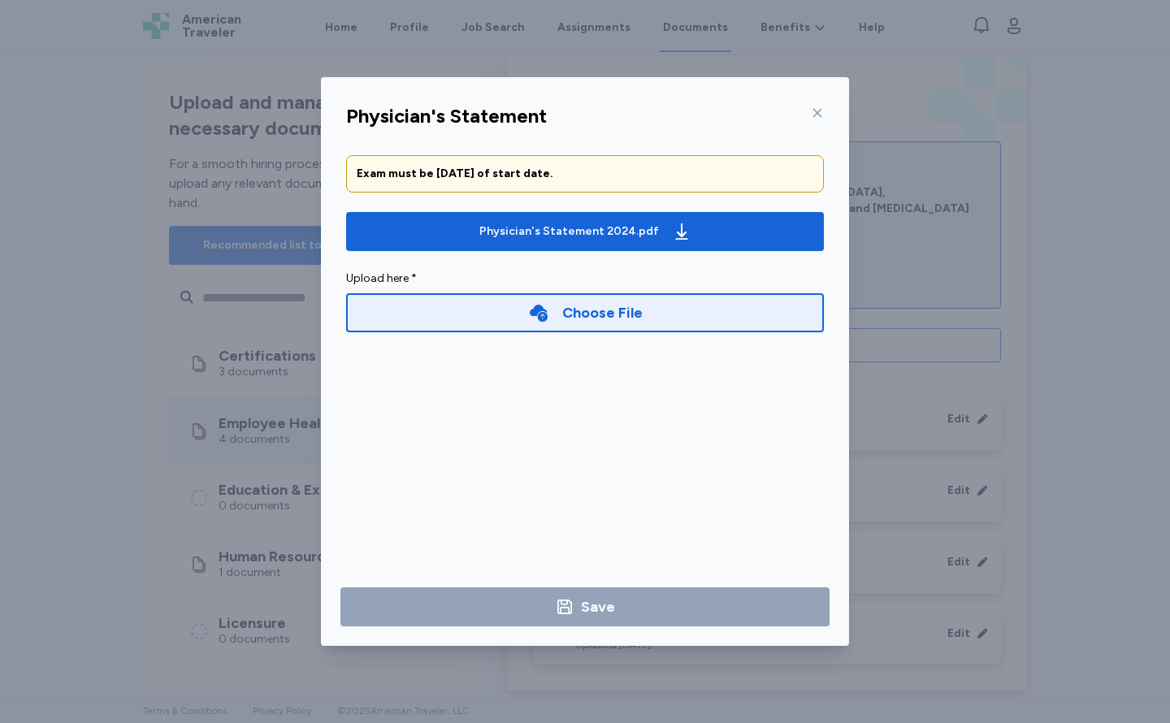
click at [515, 322] on div "Choose File" at bounding box center [585, 312] width 478 height 39
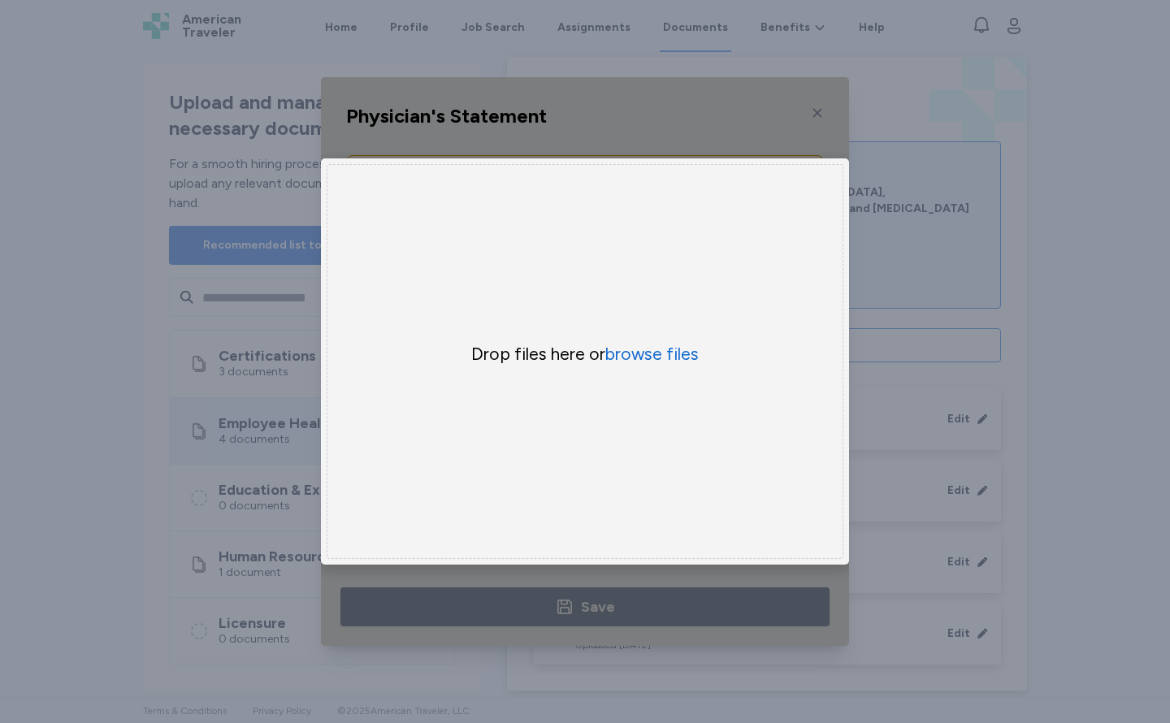
click at [691, 148] on div "Uppy Dashboard Window (Press escape to close)" at bounding box center [585, 361] width 528 height 569
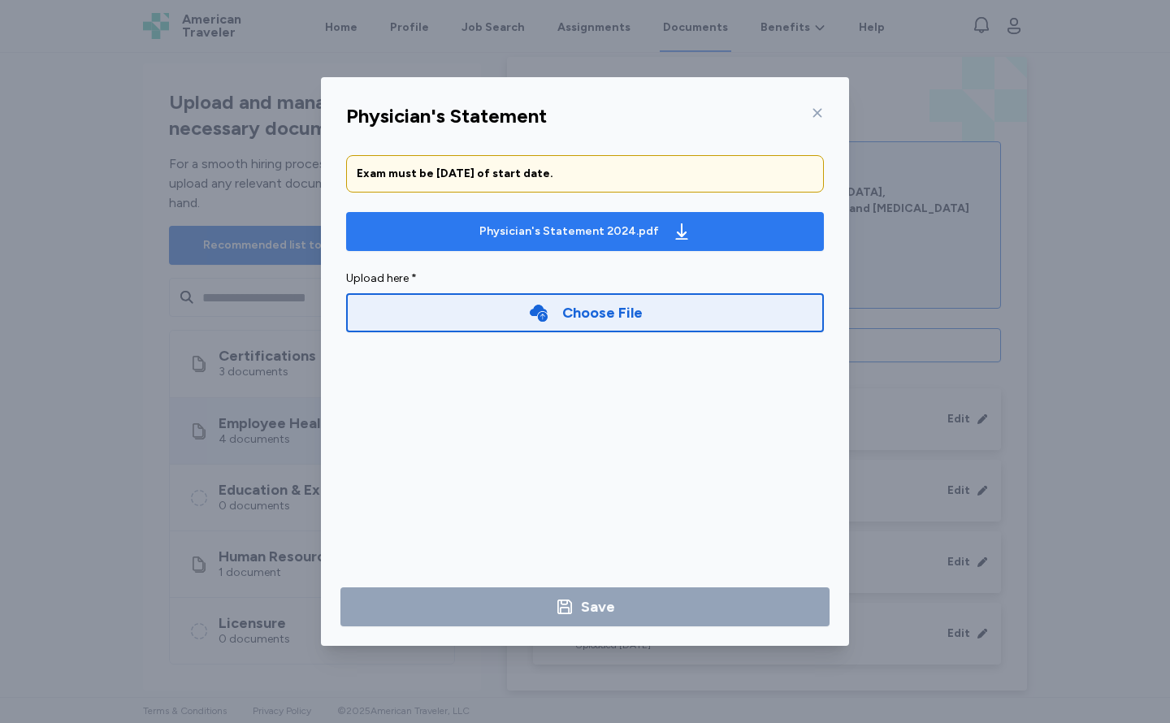
click at [605, 235] on div "Physician's Statement 2024.pdf" at bounding box center [569, 231] width 180 height 16
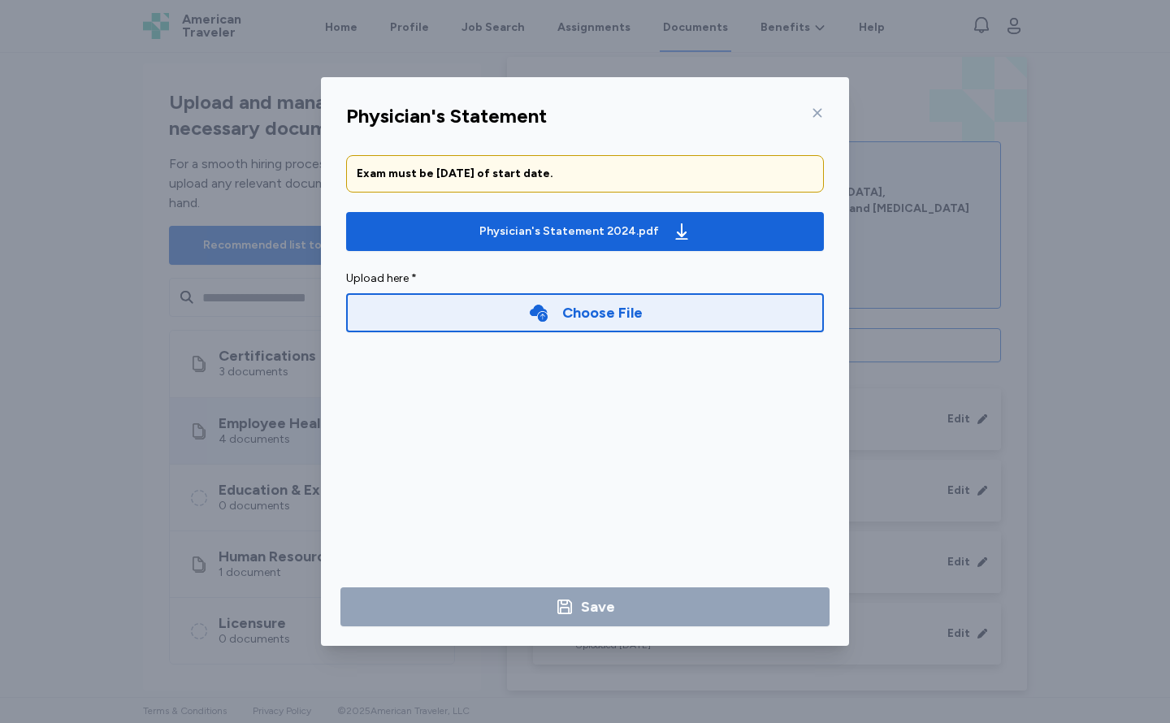
click at [531, 315] on icon at bounding box center [538, 312] width 21 height 21
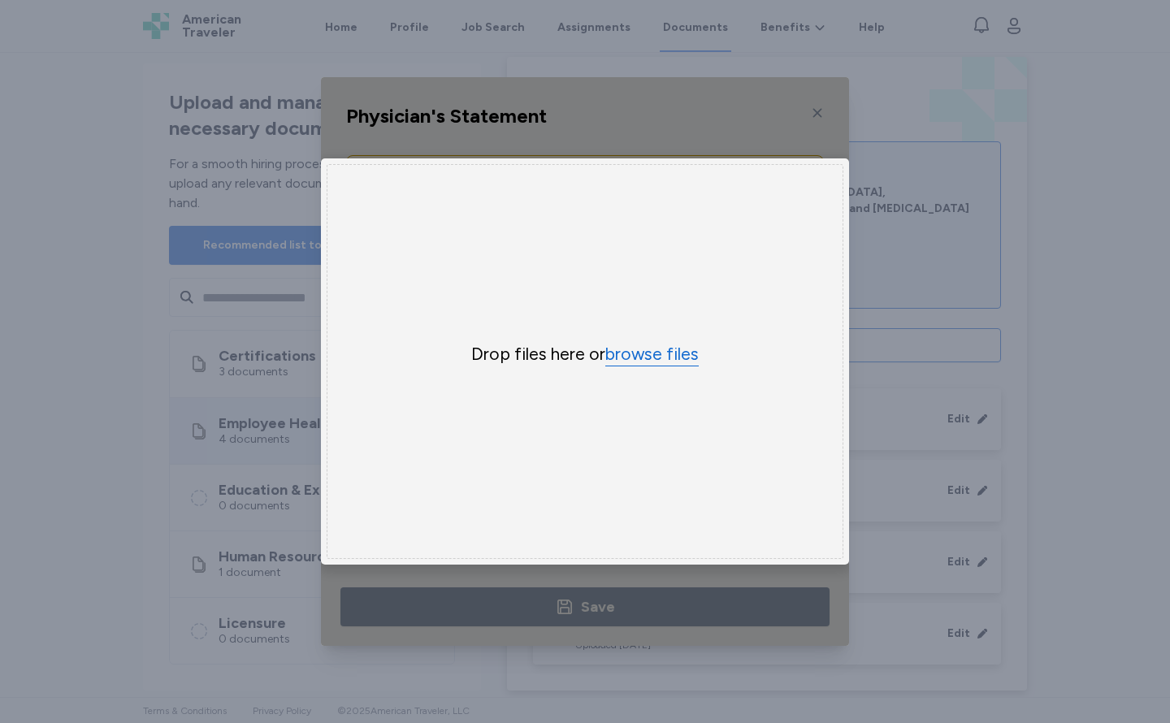
click at [624, 349] on button "browse files" at bounding box center [651, 355] width 93 height 24
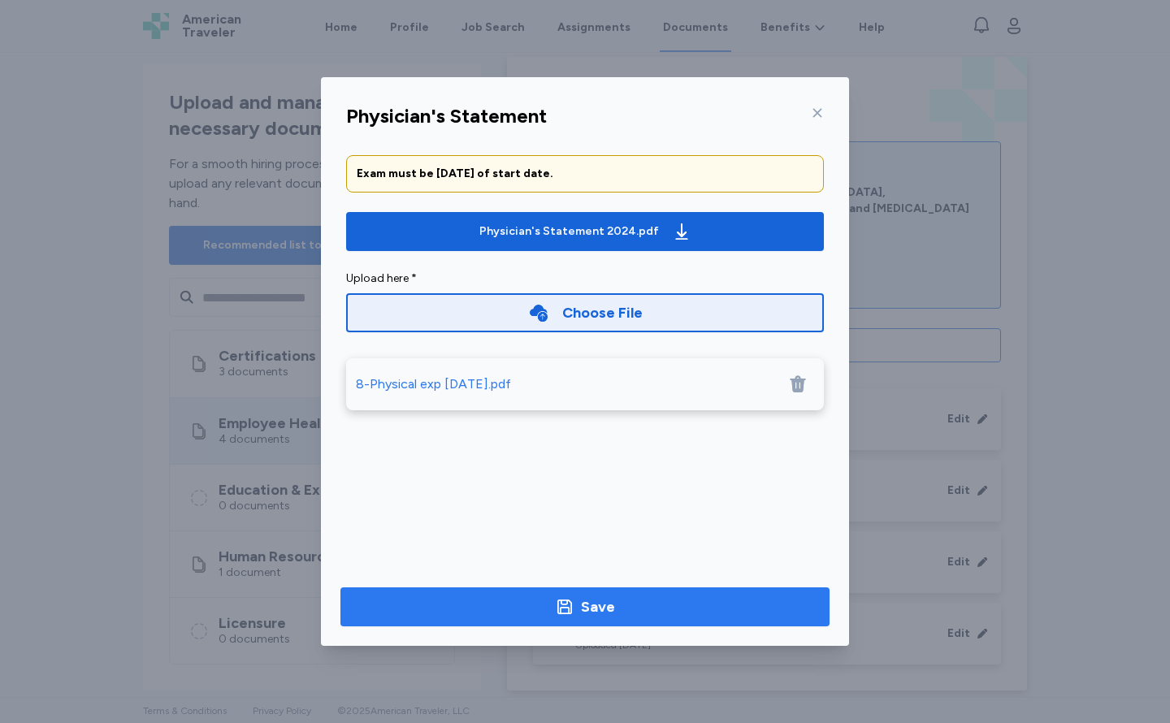
click at [612, 600] on div "Save" at bounding box center [598, 607] width 34 height 23
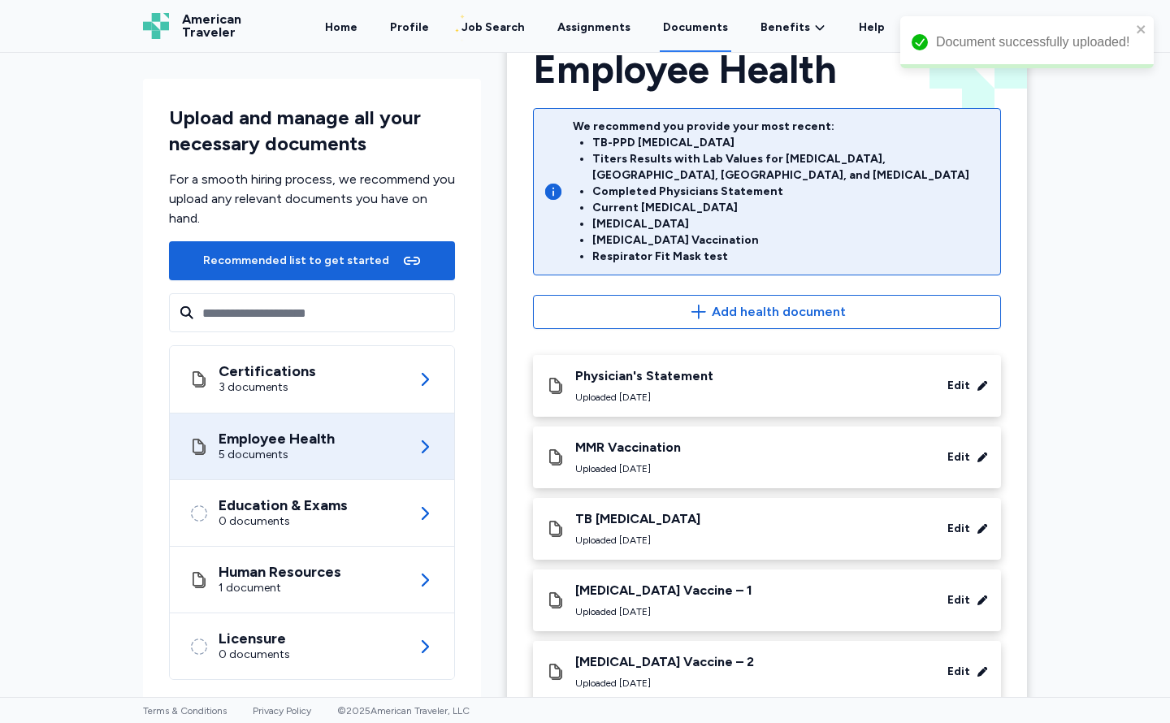
scroll to position [58, 0]
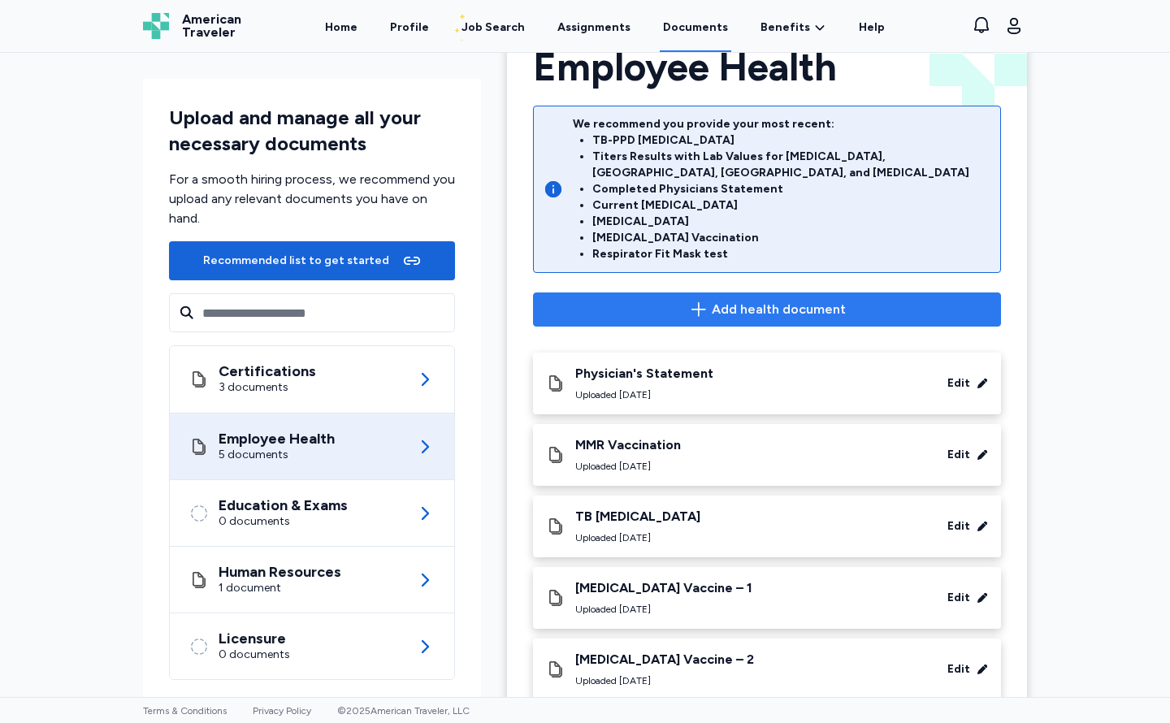
click at [594, 300] on span "Add health document" at bounding box center [767, 310] width 440 height 20
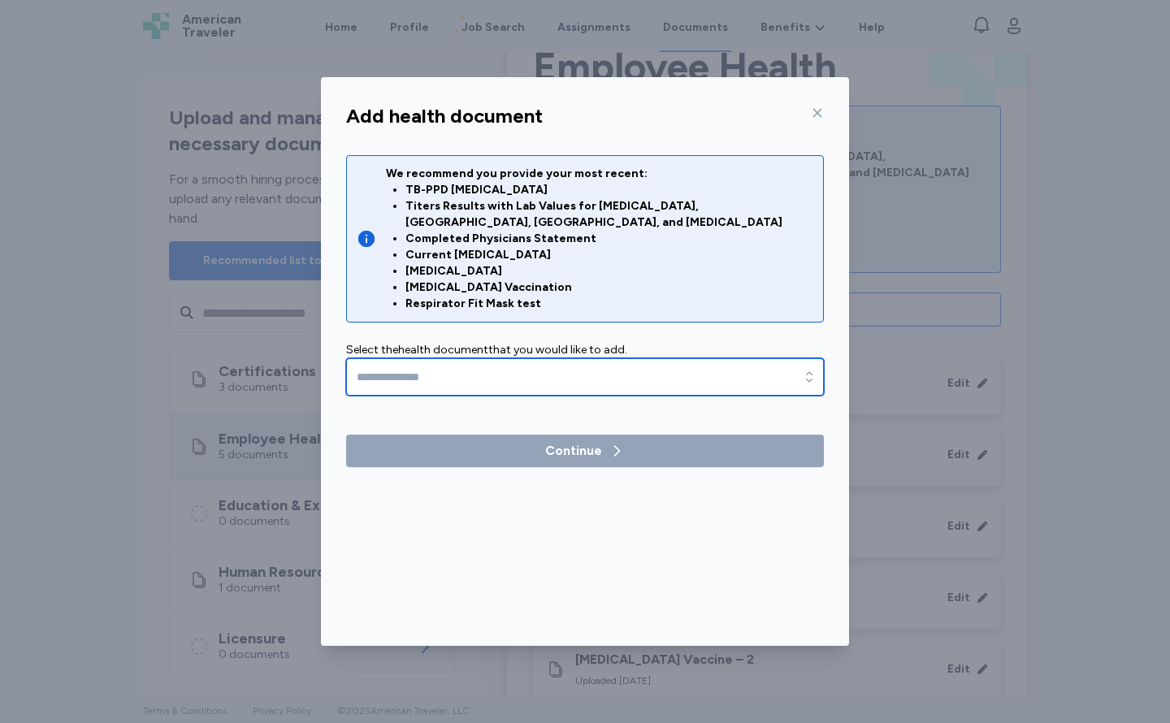
click at [564, 358] on input "text" at bounding box center [585, 376] width 478 height 37
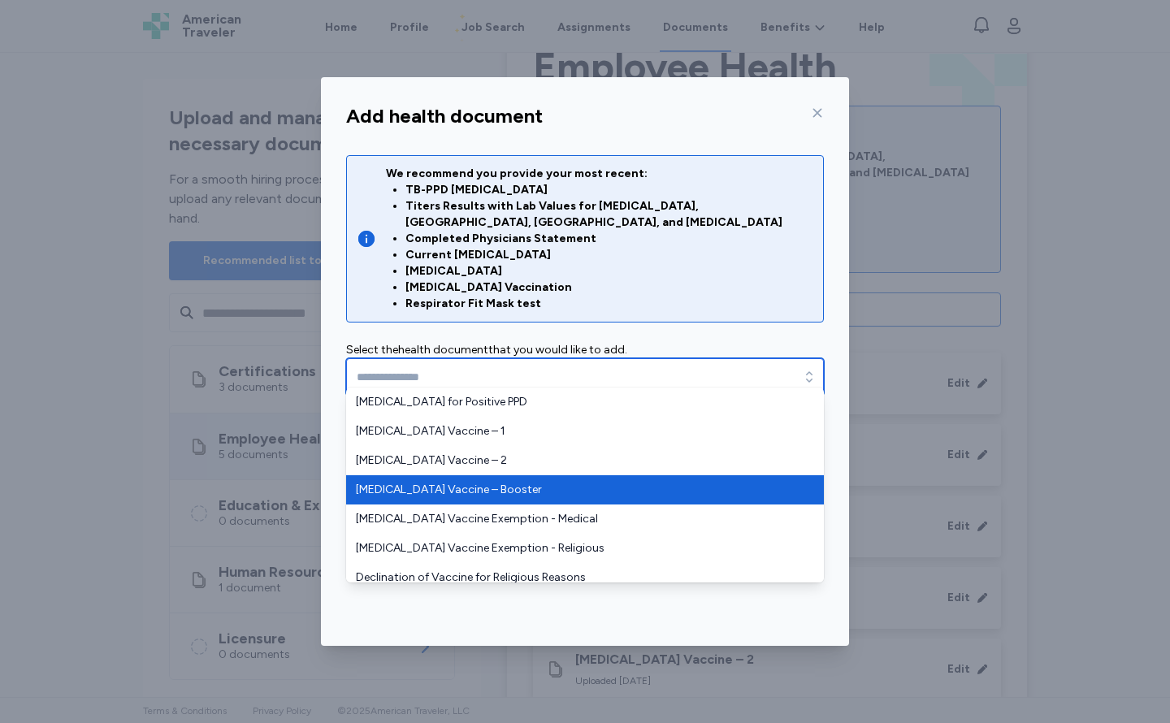
scroll to position [595, 0]
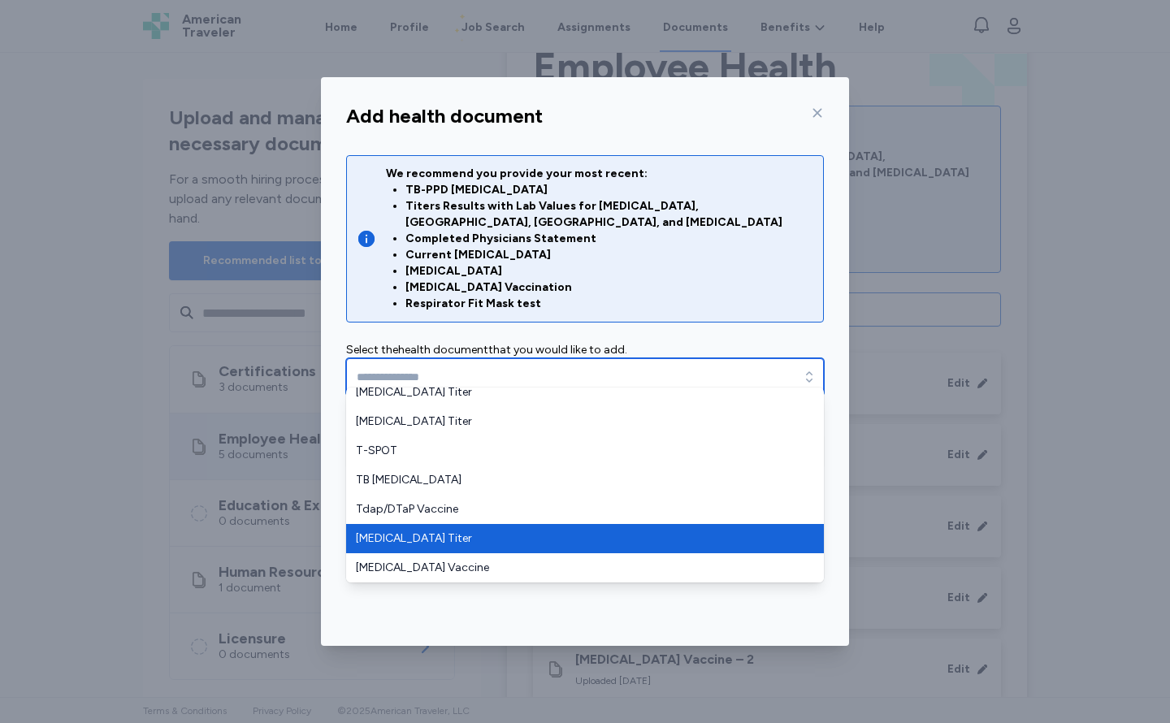
type input "**********"
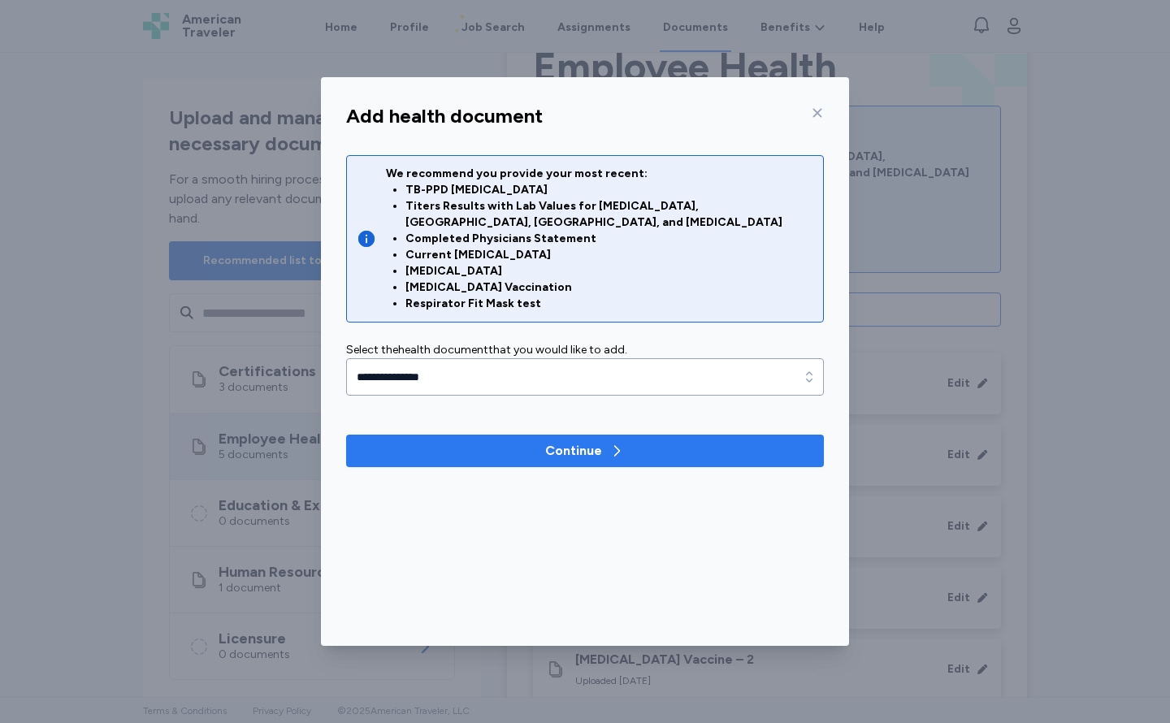
click at [460, 441] on span "Continue" at bounding box center [585, 451] width 452 height 20
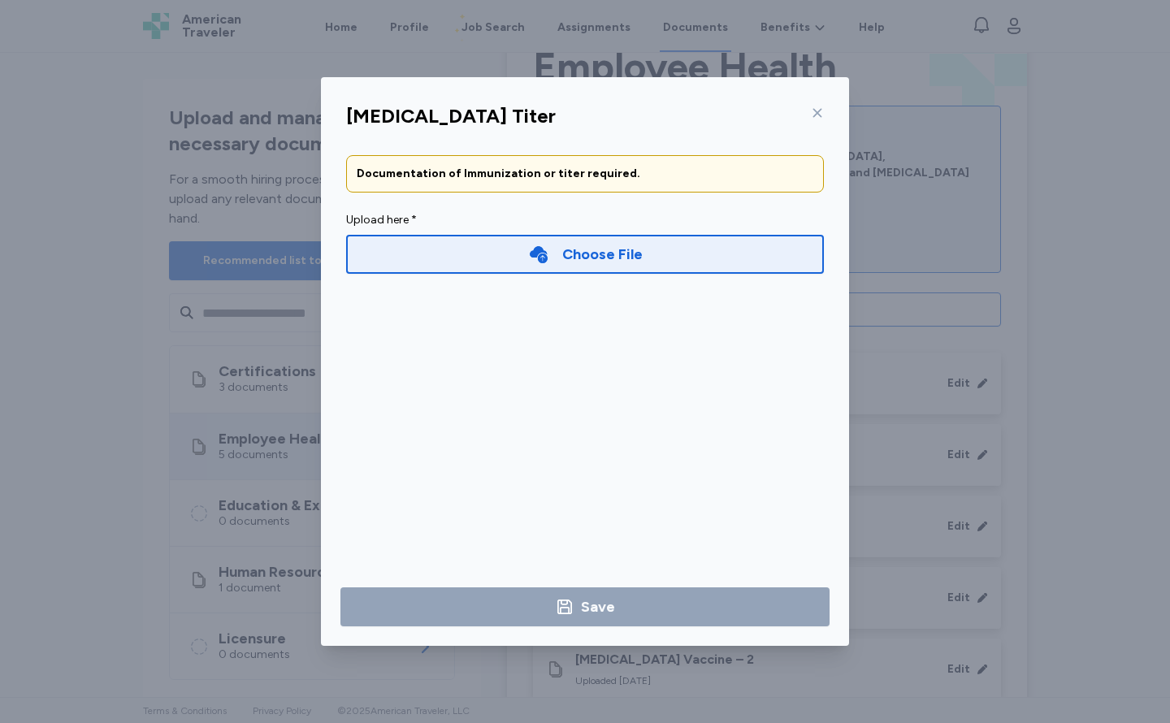
click at [432, 245] on div "Choose File" at bounding box center [585, 254] width 478 height 39
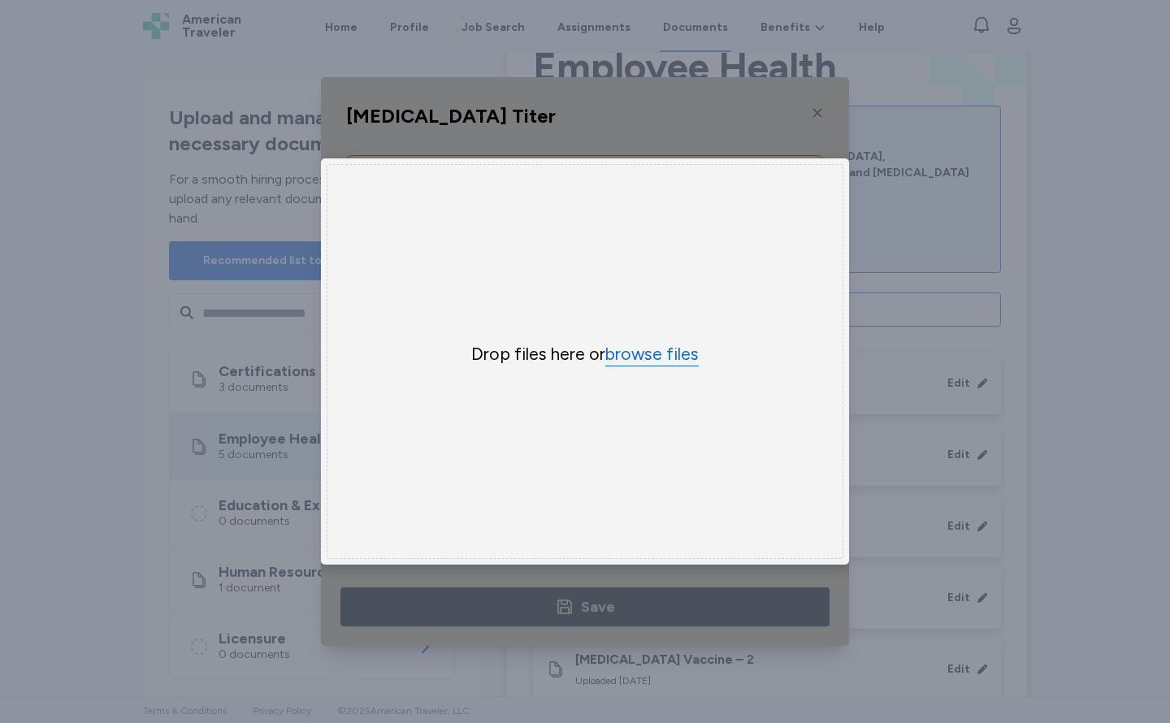
click at [652, 347] on button "browse files" at bounding box center [651, 355] width 93 height 24
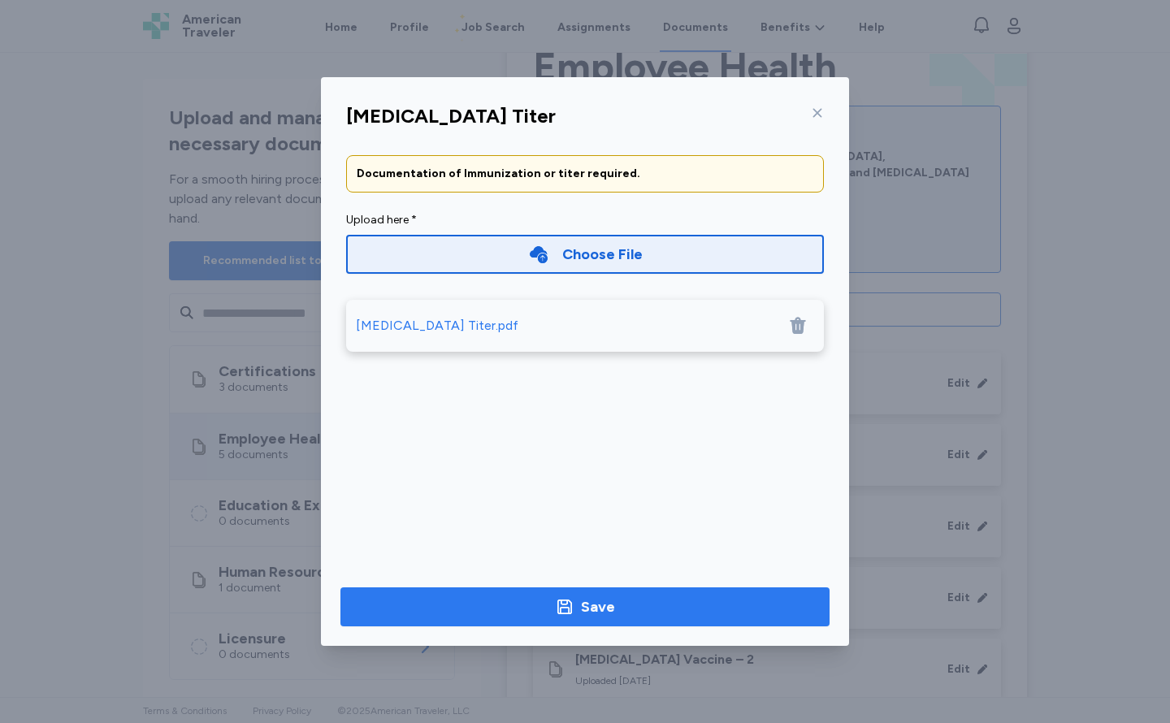
click at [687, 600] on span "Save" at bounding box center [584, 607] width 463 height 23
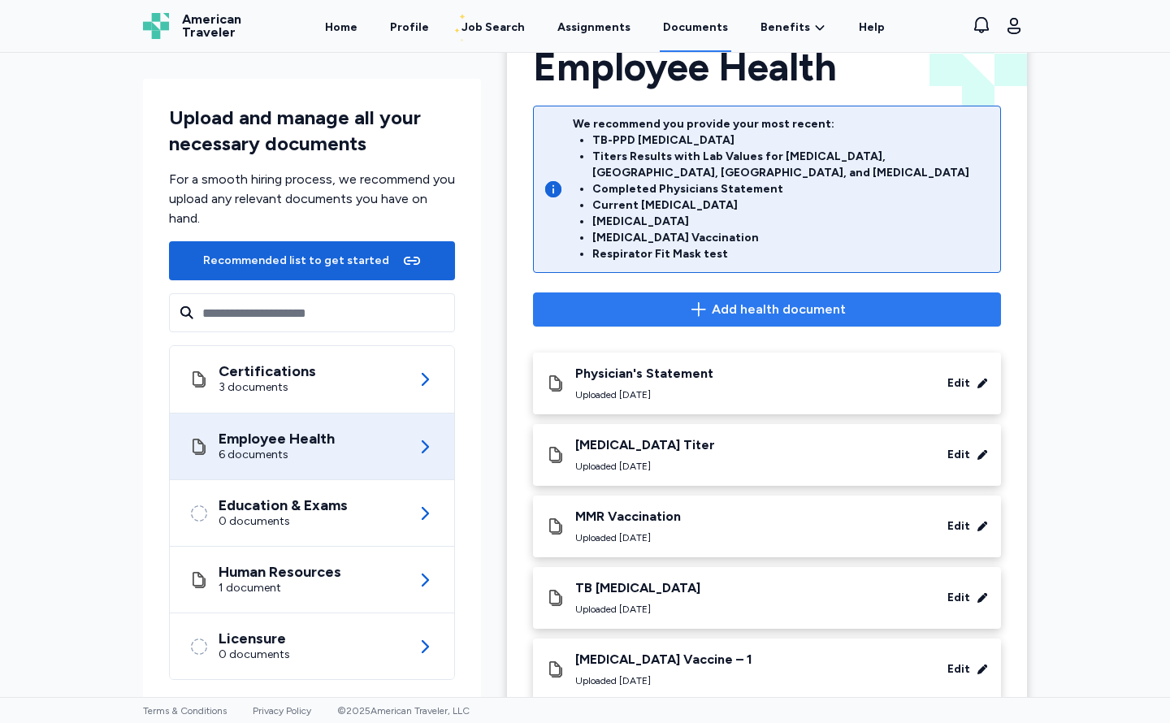
click at [627, 300] on span "Add health document" at bounding box center [767, 310] width 440 height 20
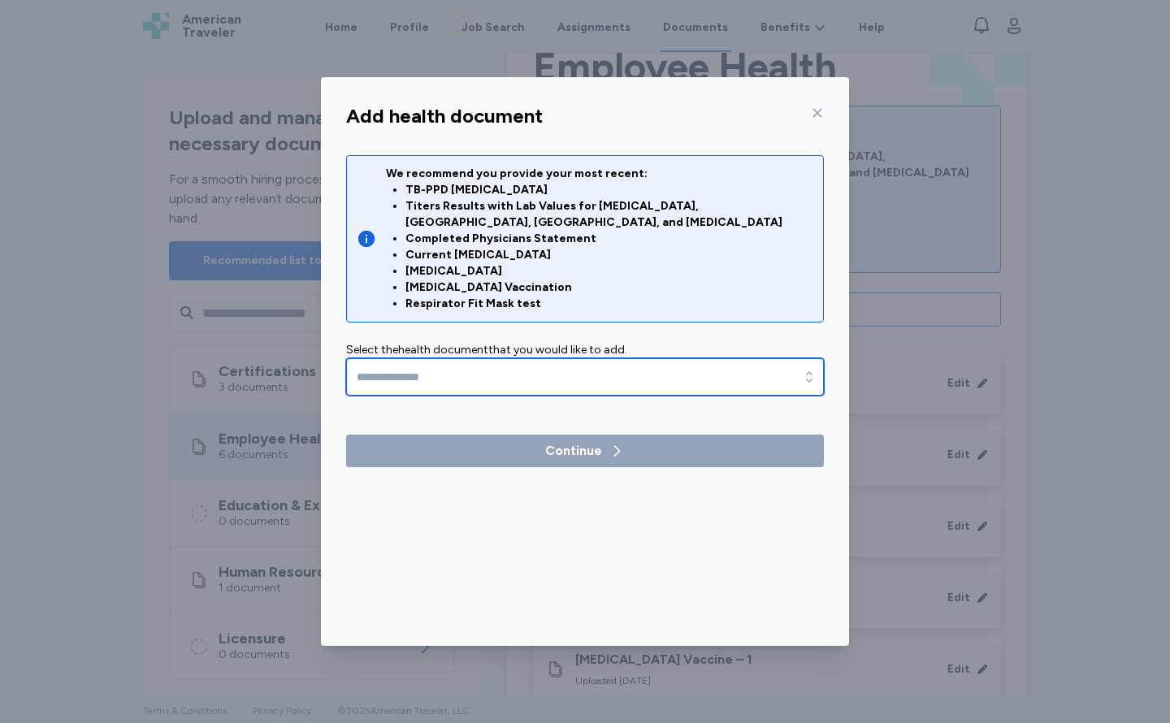
click at [608, 360] on input "text" at bounding box center [585, 376] width 478 height 37
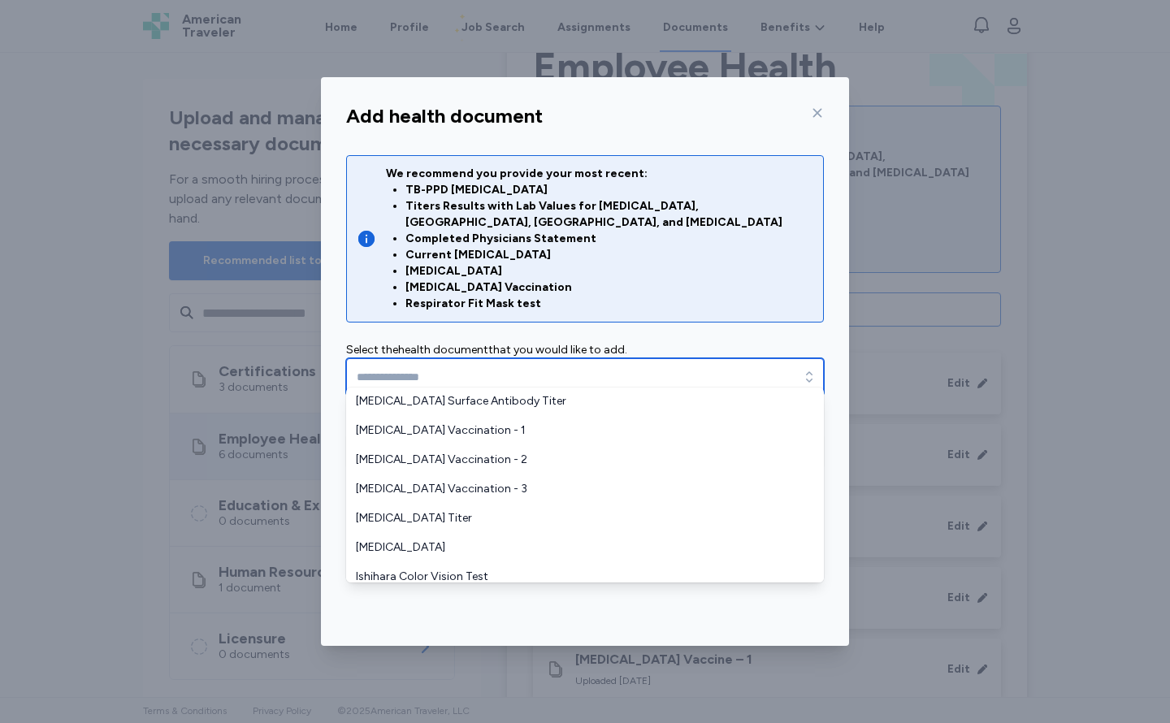
scroll to position [0, 0]
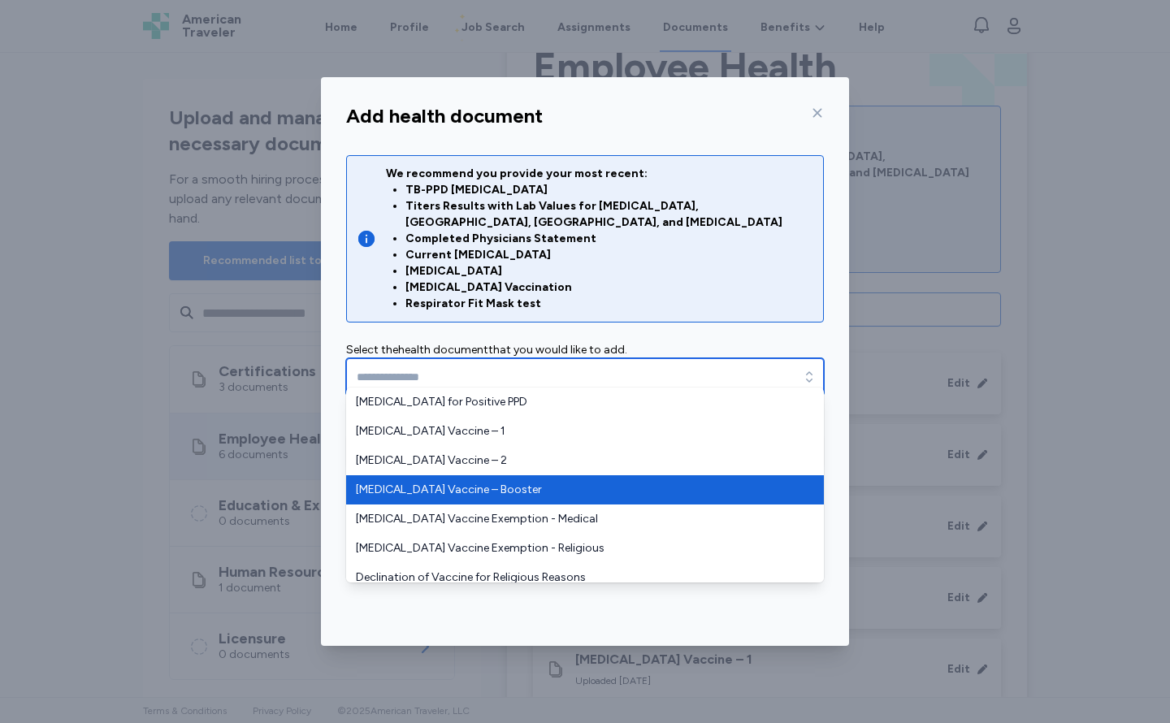
type input "**********"
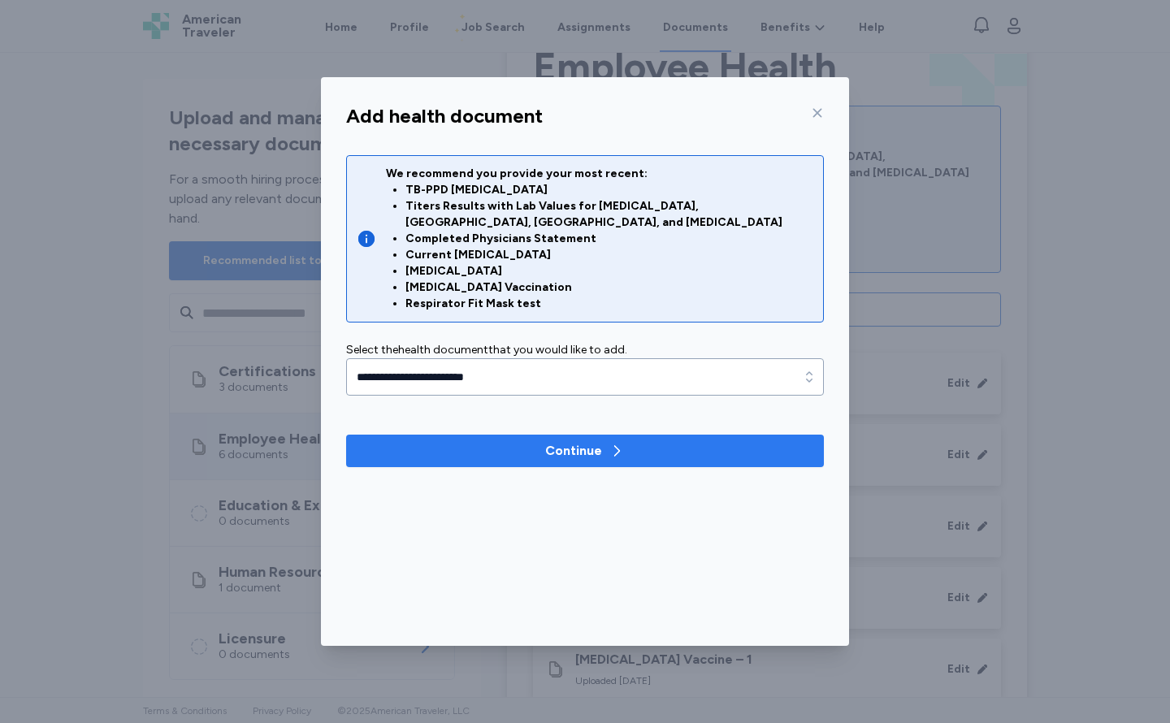
click at [499, 441] on span "Continue" at bounding box center [585, 451] width 452 height 20
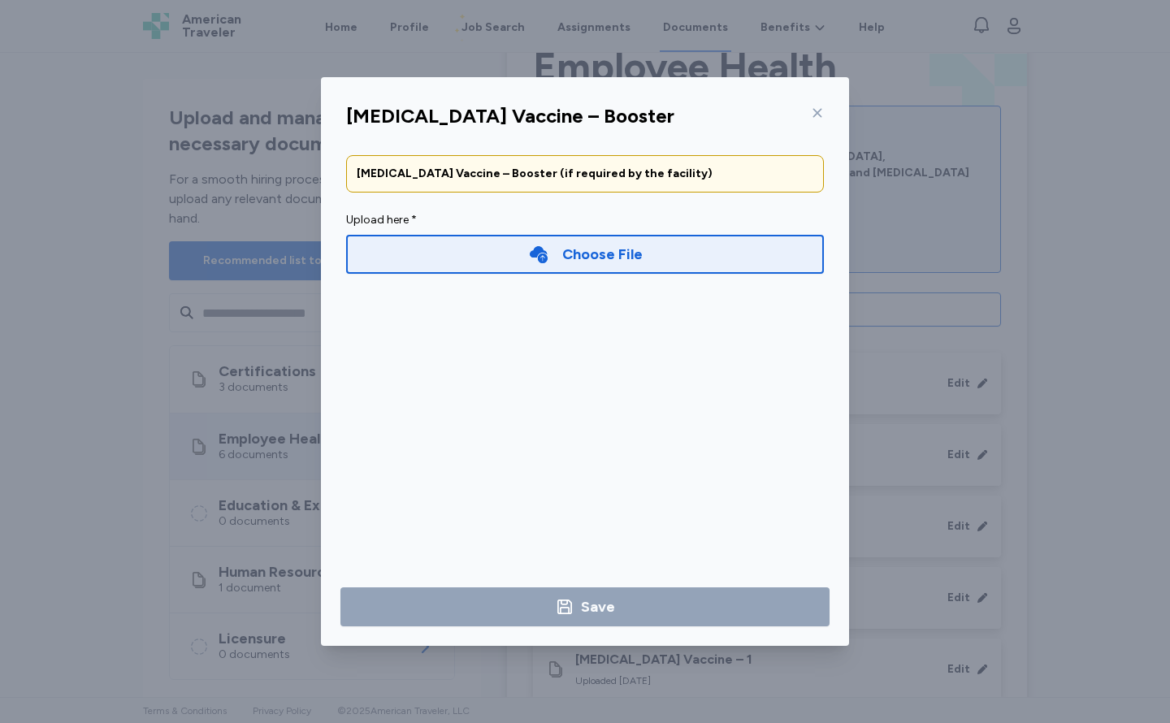
click at [508, 262] on div "Choose File" at bounding box center [585, 254] width 478 height 39
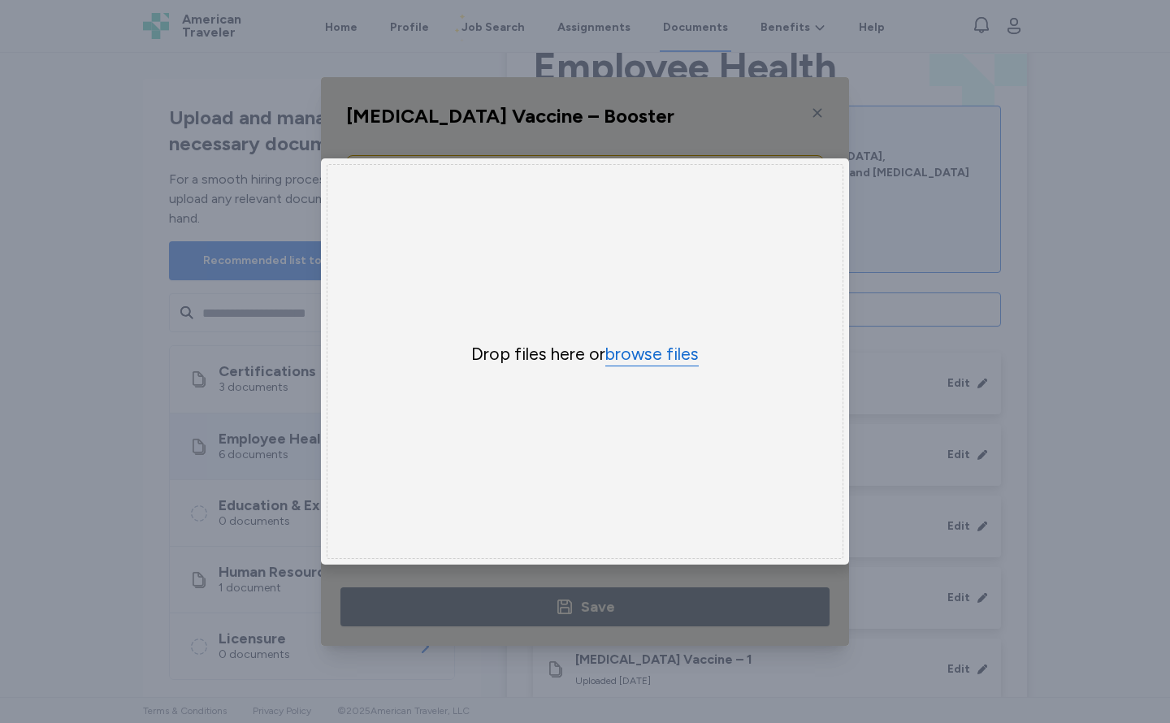
click at [638, 360] on button "browse files" at bounding box center [651, 355] width 93 height 24
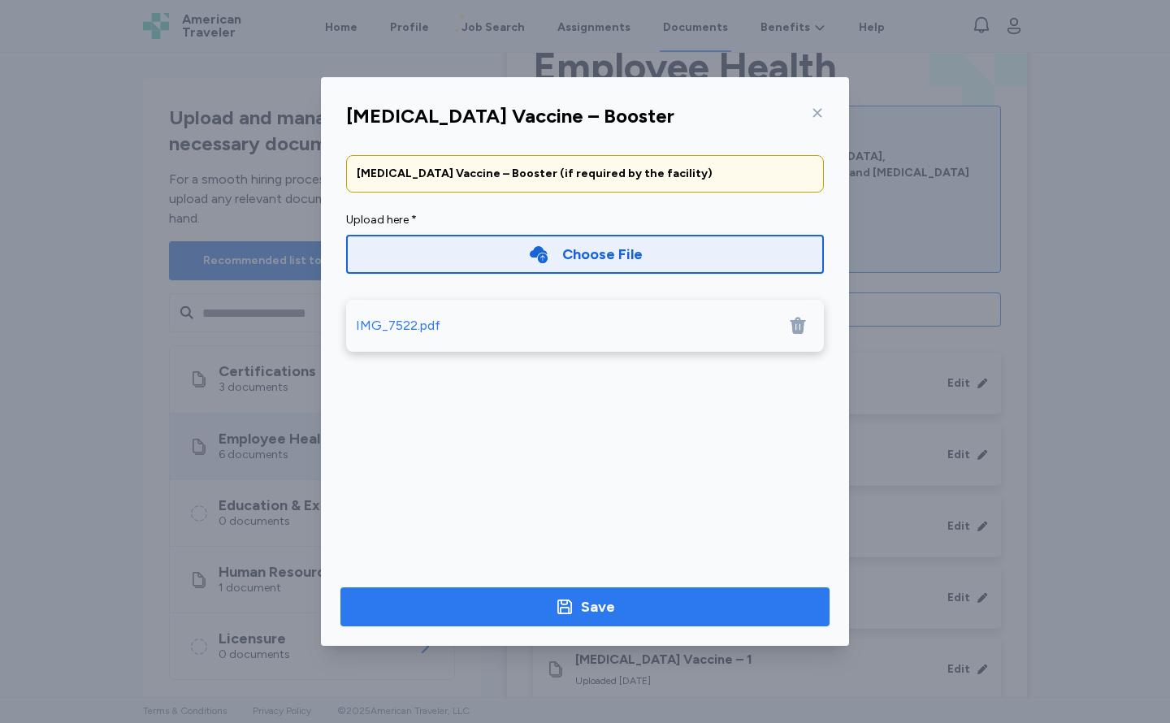
click at [628, 600] on span "Save" at bounding box center [584, 607] width 463 height 23
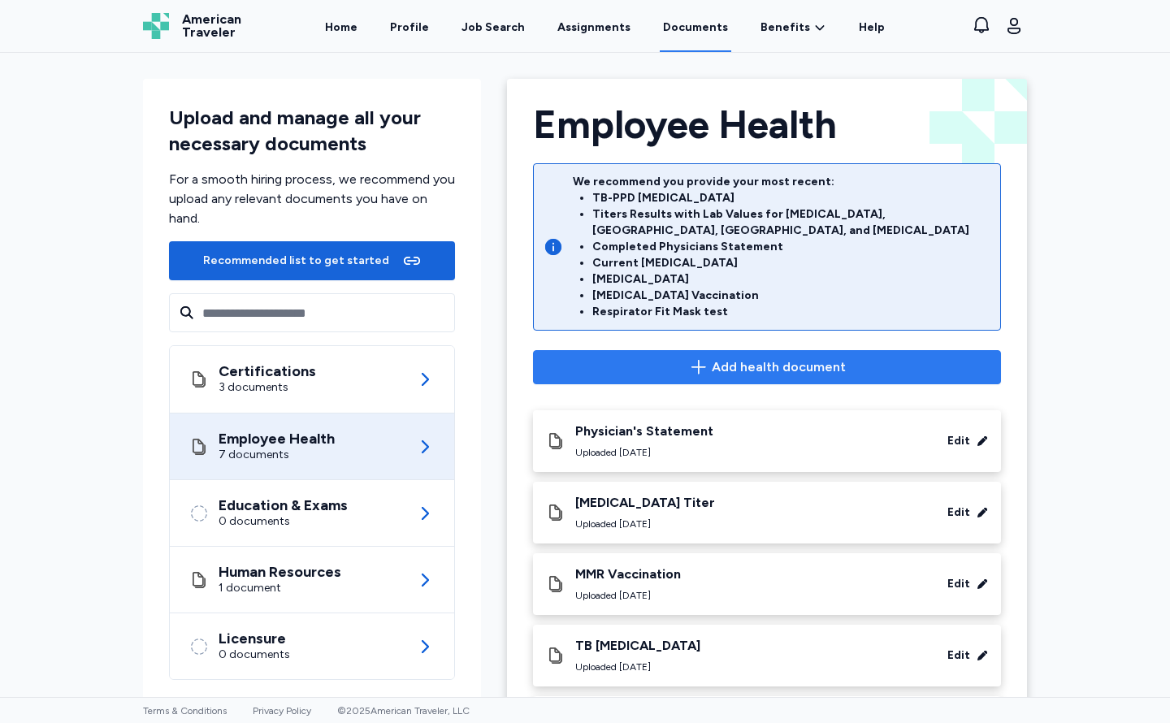
click at [647, 358] on span "Add health document" at bounding box center [767, 368] width 440 height 20
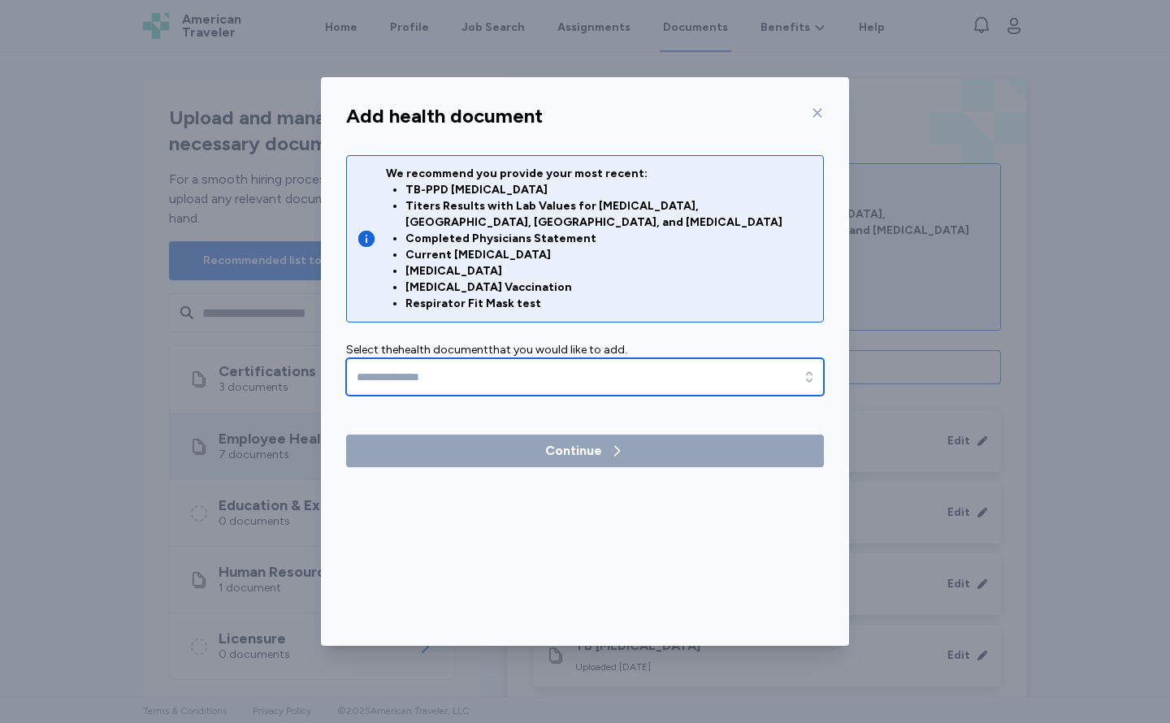
click at [531, 359] on input "text" at bounding box center [585, 376] width 478 height 37
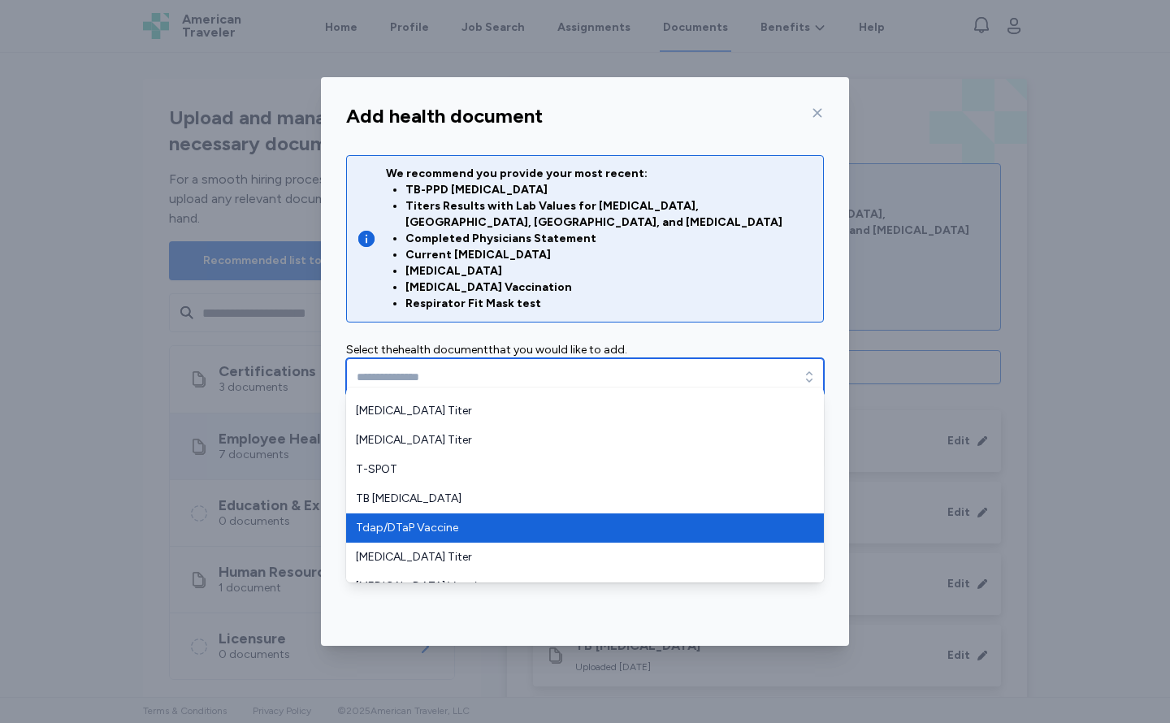
scroll to position [595, 0]
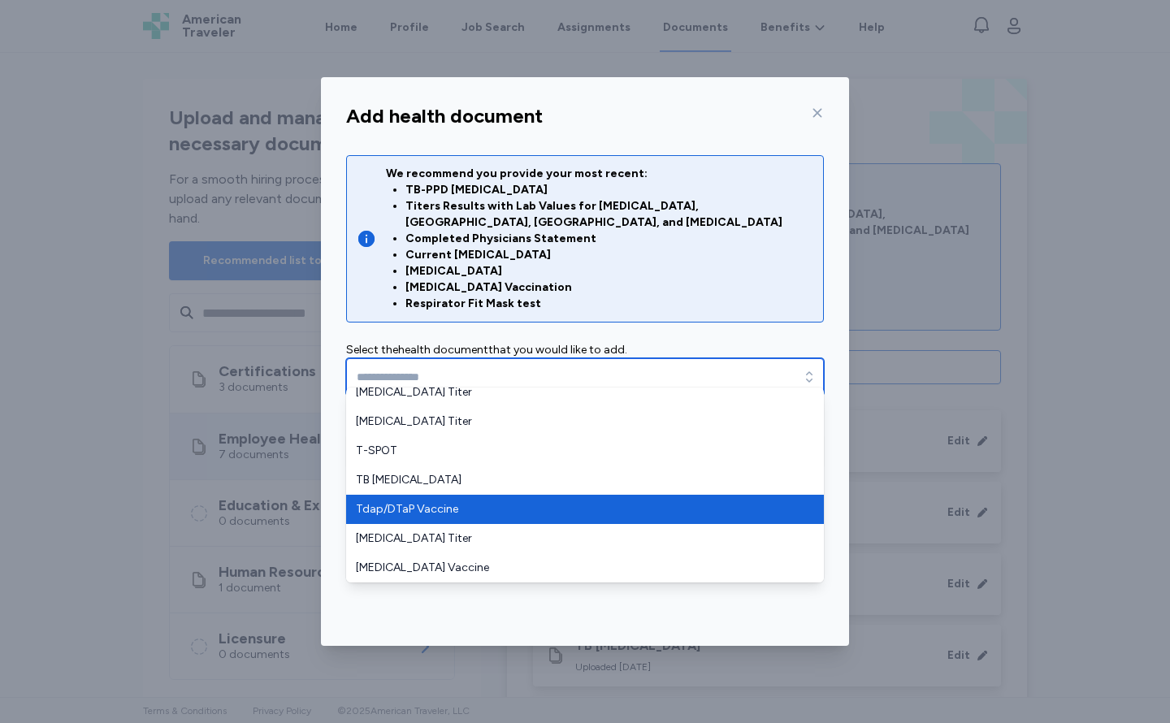
type input "**********"
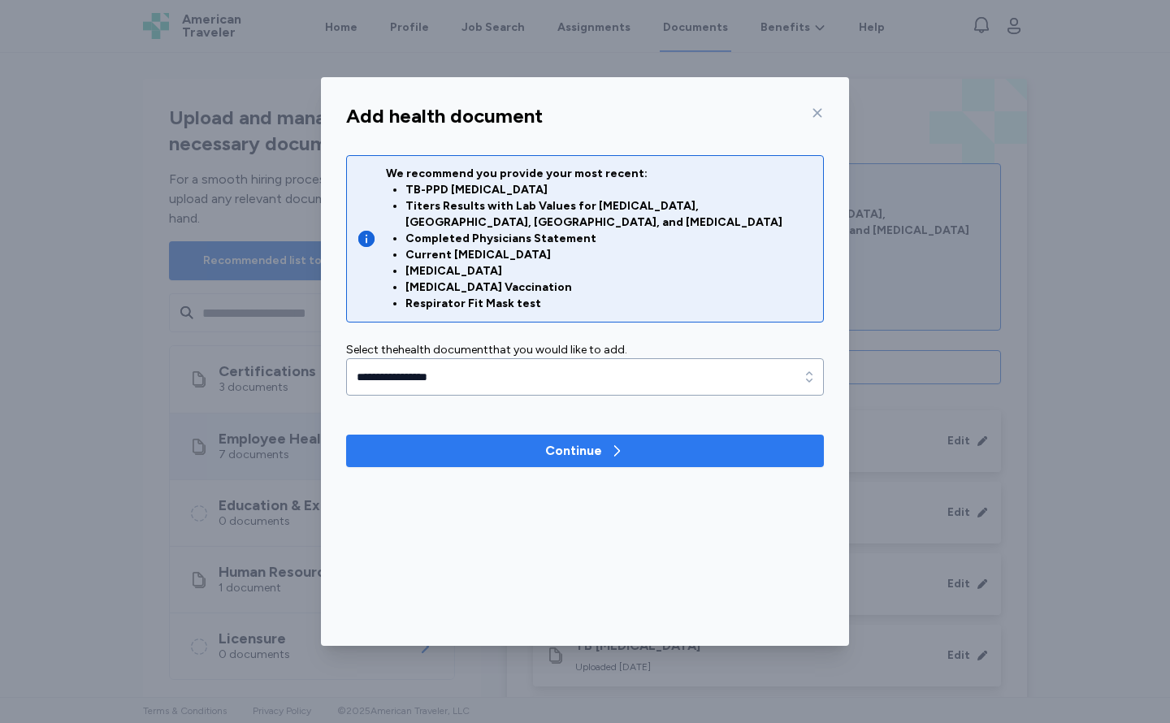
click at [463, 441] on span "Continue" at bounding box center [585, 451] width 452 height 20
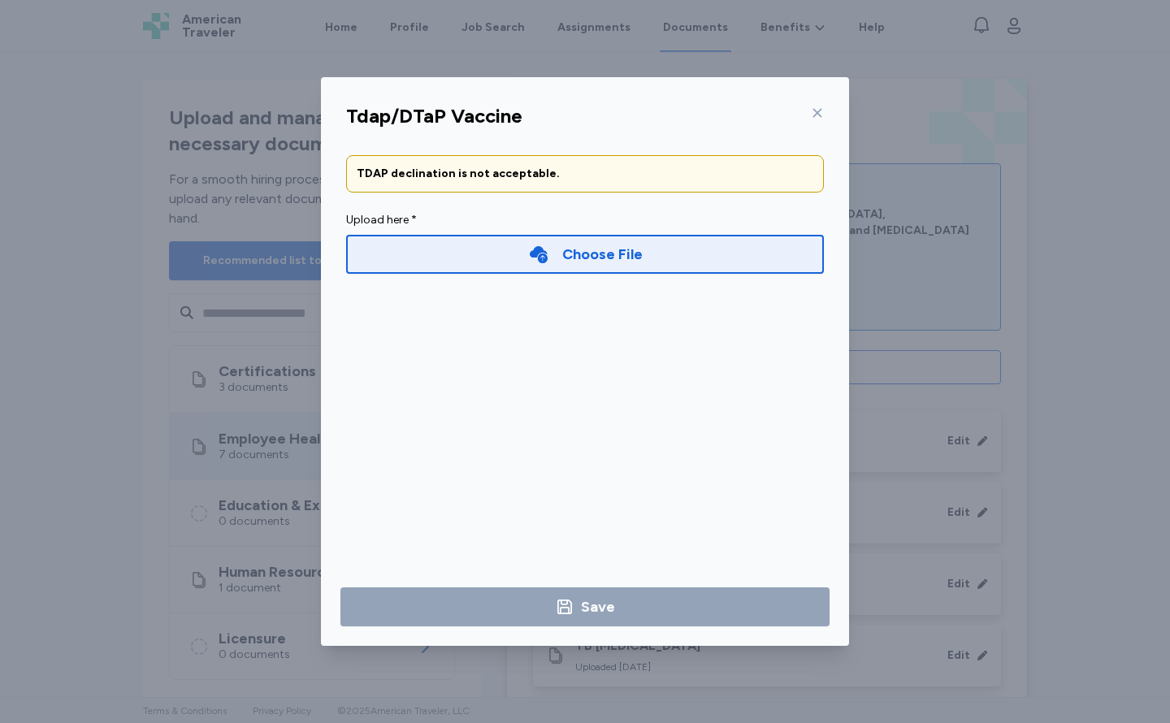
click at [462, 254] on div "Choose File" at bounding box center [585, 254] width 478 height 39
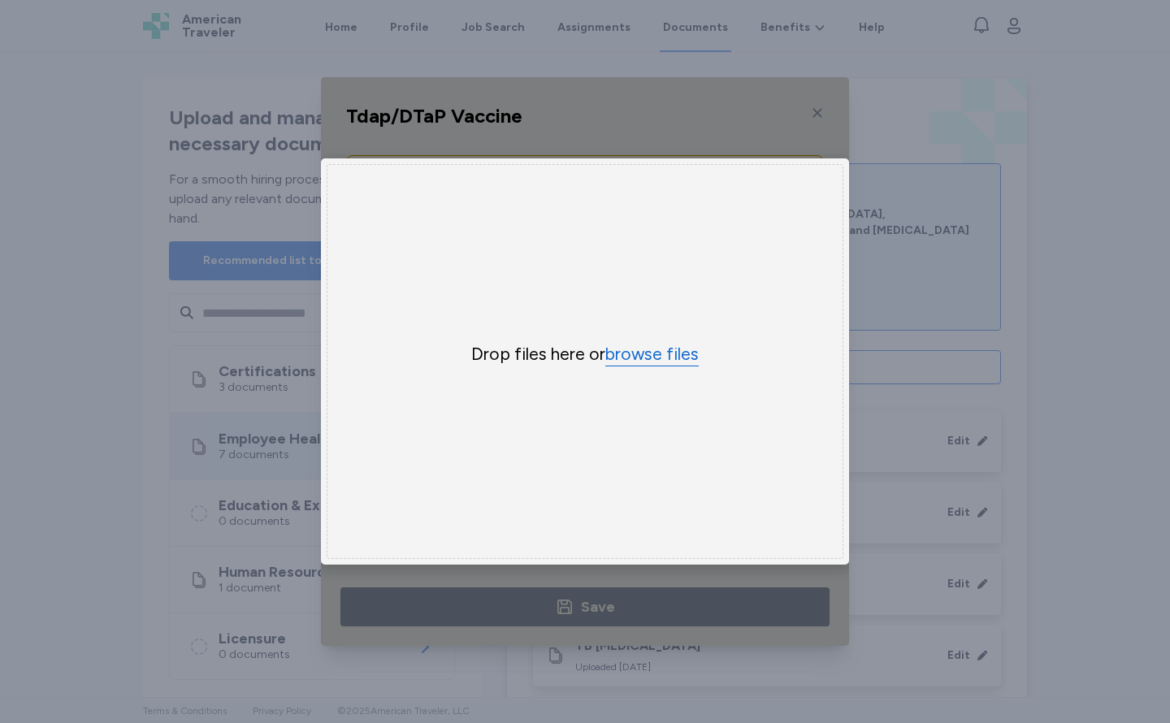
click at [648, 354] on button "browse files" at bounding box center [651, 355] width 93 height 24
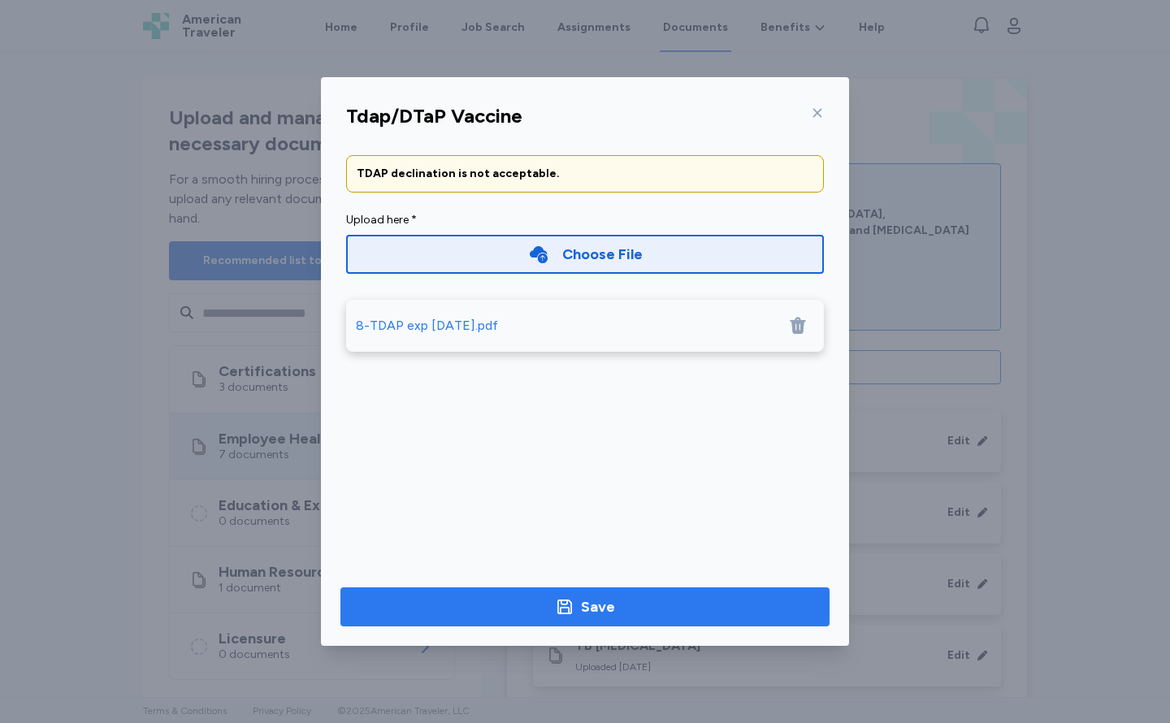
click at [614, 600] on span "Save" at bounding box center [584, 607] width 463 height 23
